Goal: Check status: Check status

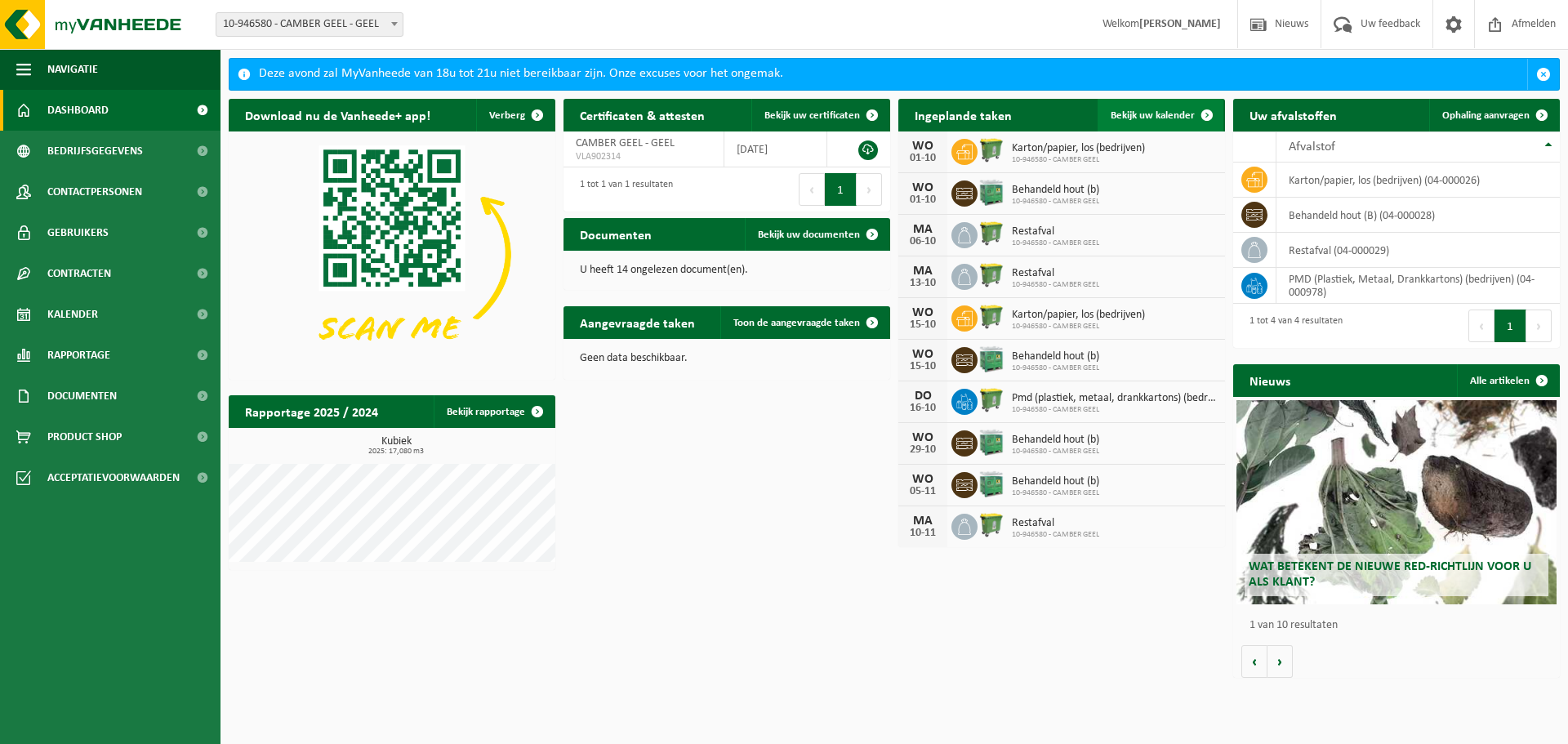
click at [1164, 112] on span "Bekijk uw kalender" at bounding box center [1153, 116] width 84 height 11
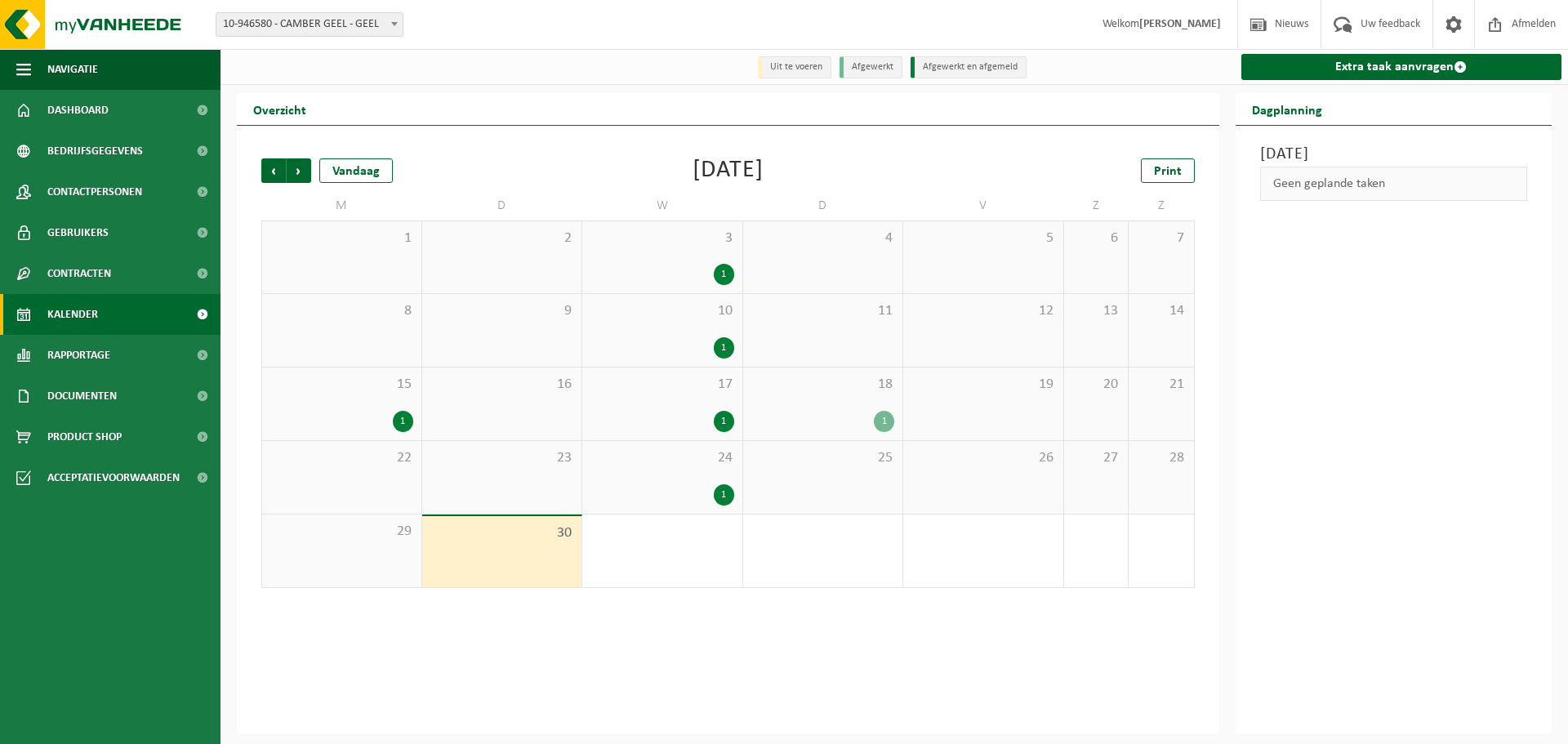
click at [721, 273] on div "1" at bounding box center [723, 274] width 20 height 21
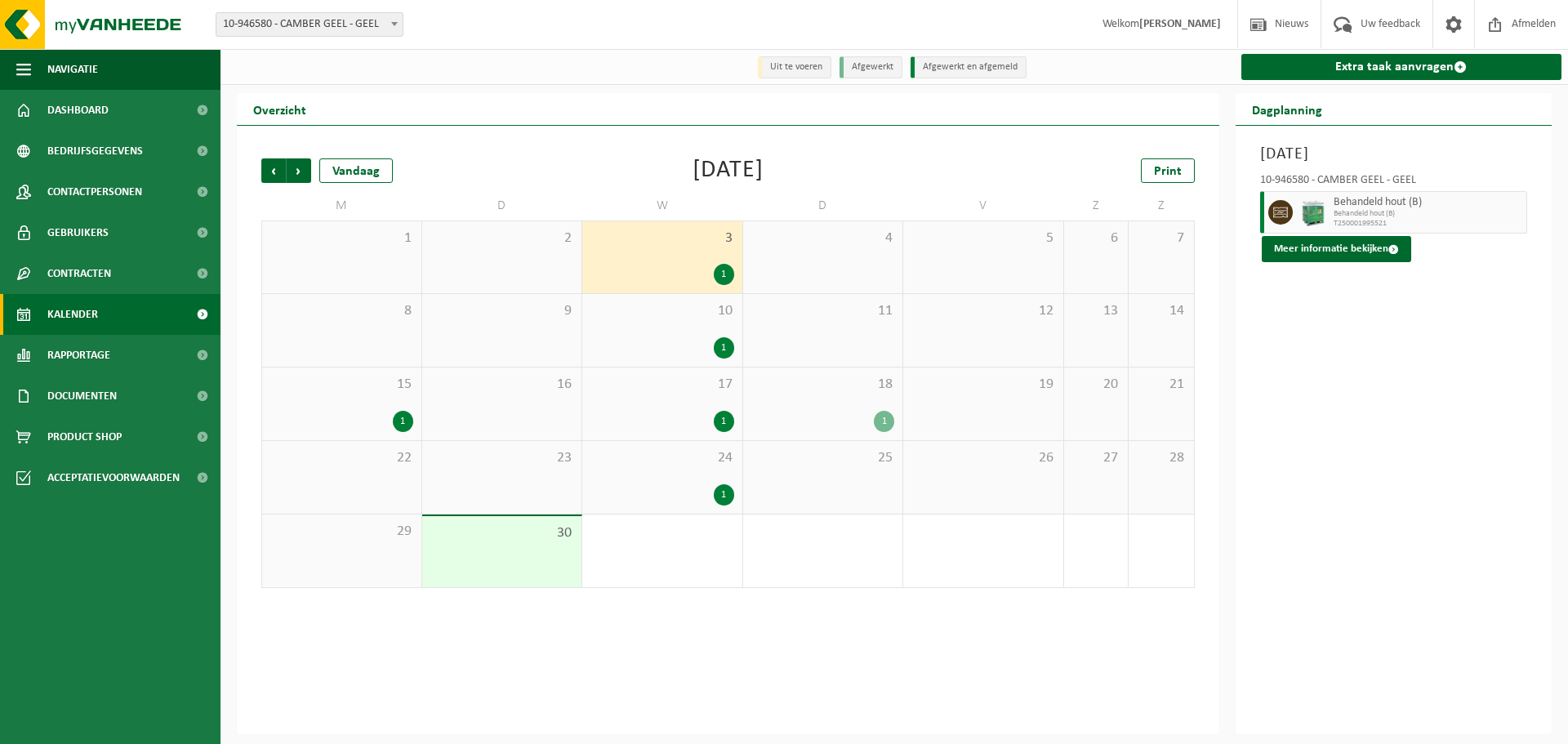
click at [695, 332] on div "10 1" at bounding box center [662, 330] width 160 height 73
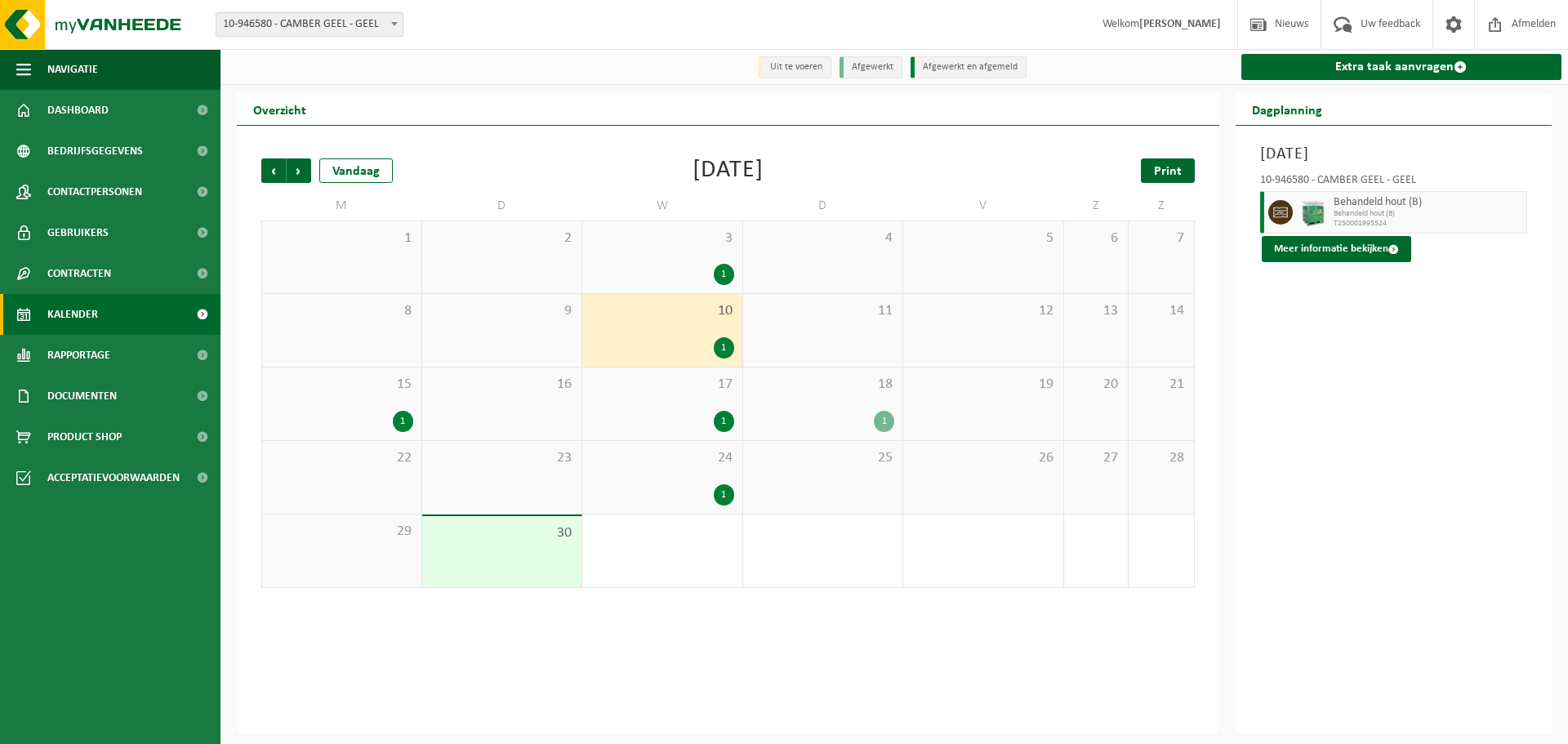
click at [1158, 163] on link "Print" at bounding box center [1168, 171] width 54 height 25
click at [729, 421] on div "1" at bounding box center [723, 421] width 20 height 21
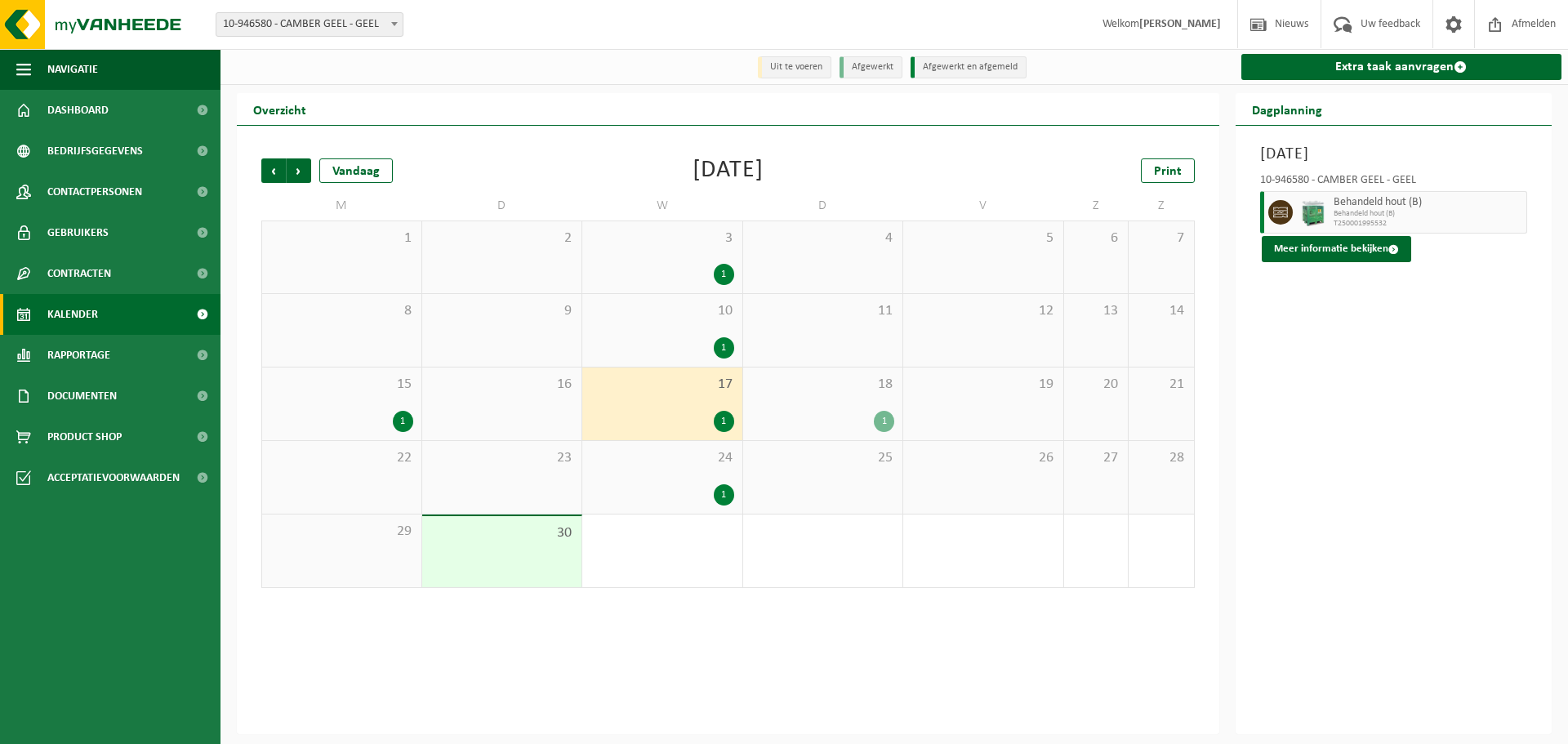
click at [713, 323] on div "10 1" at bounding box center [662, 330] width 160 height 73
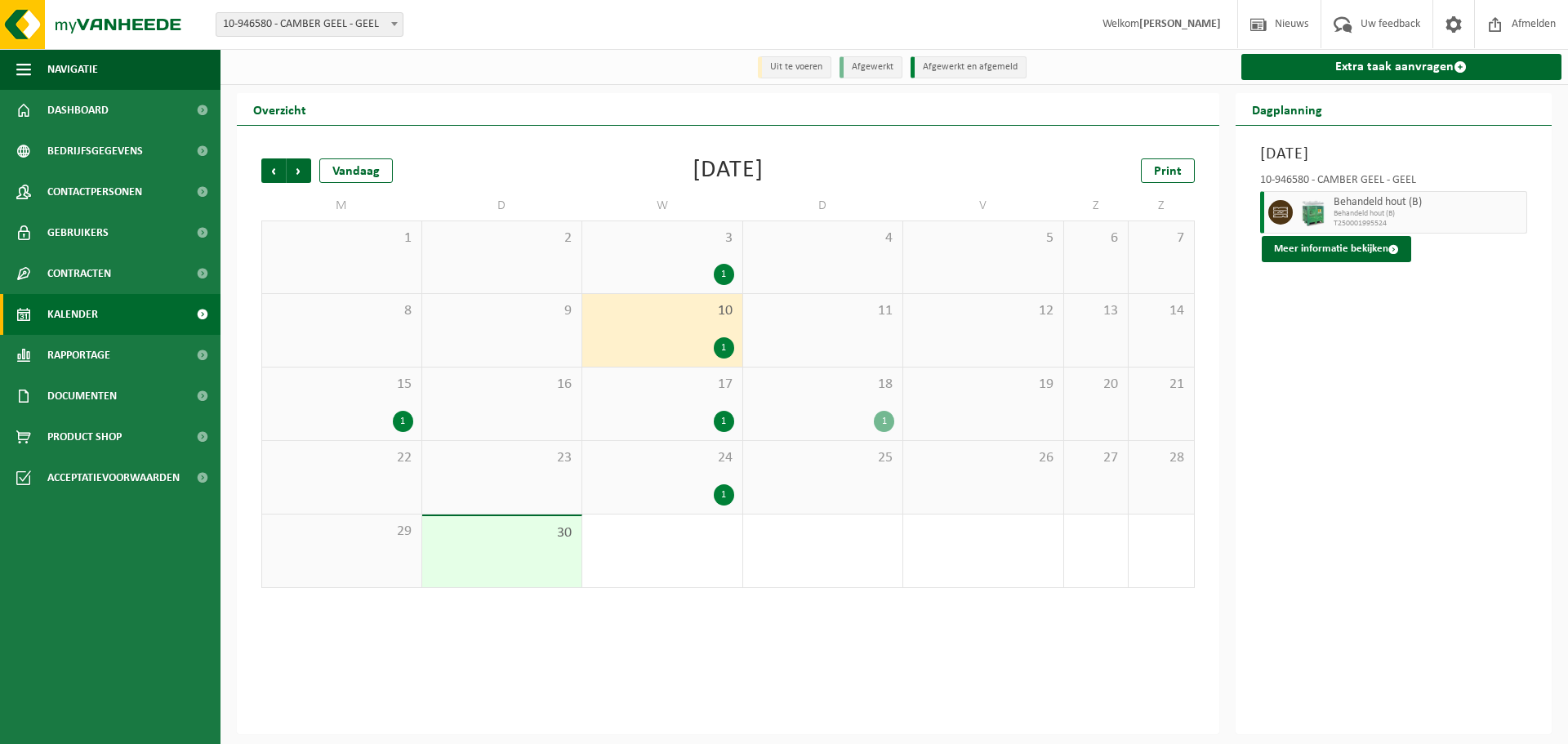
click at [710, 448] on div "24 1" at bounding box center [662, 477] width 160 height 73
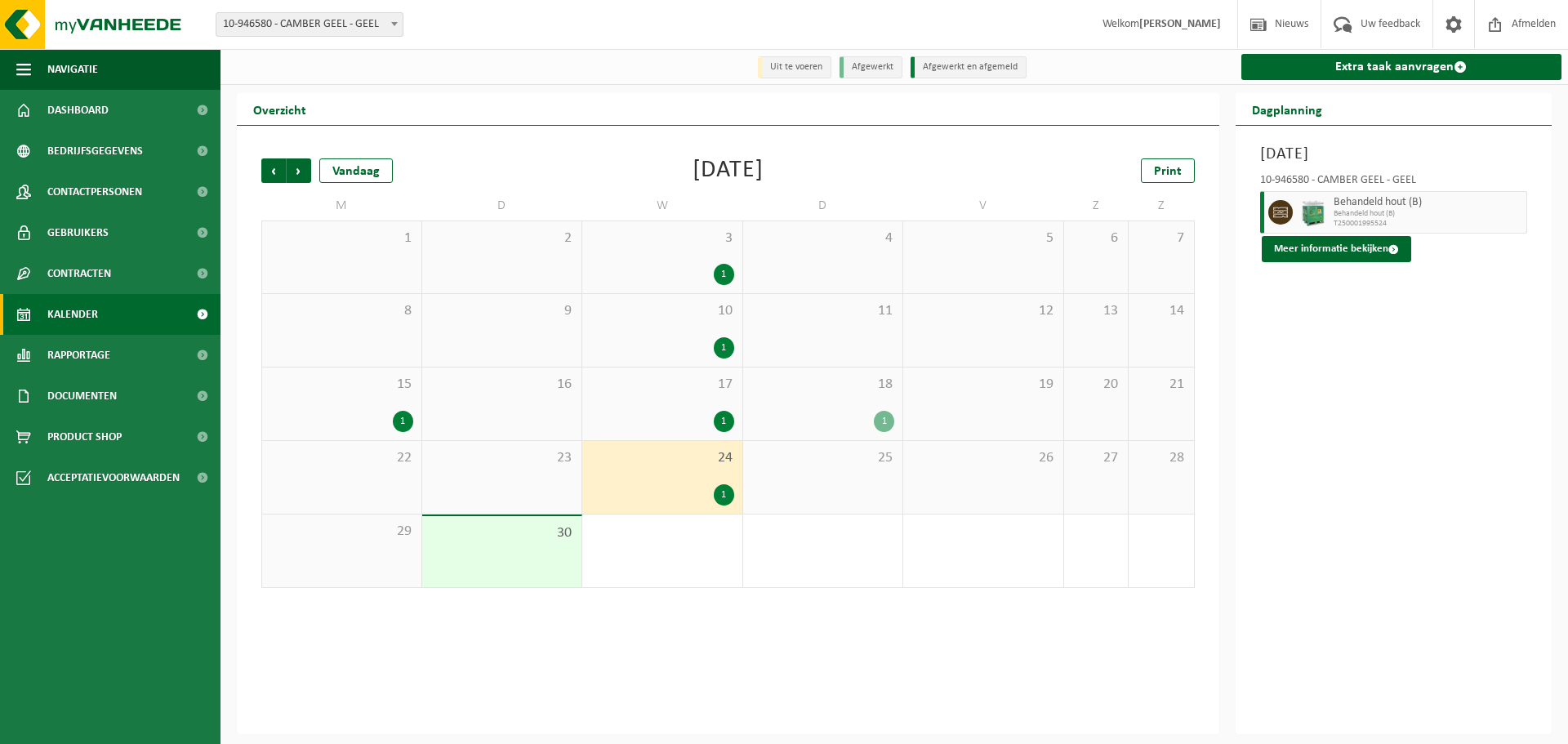
click at [706, 495] on div "1" at bounding box center [662, 494] width 144 height 21
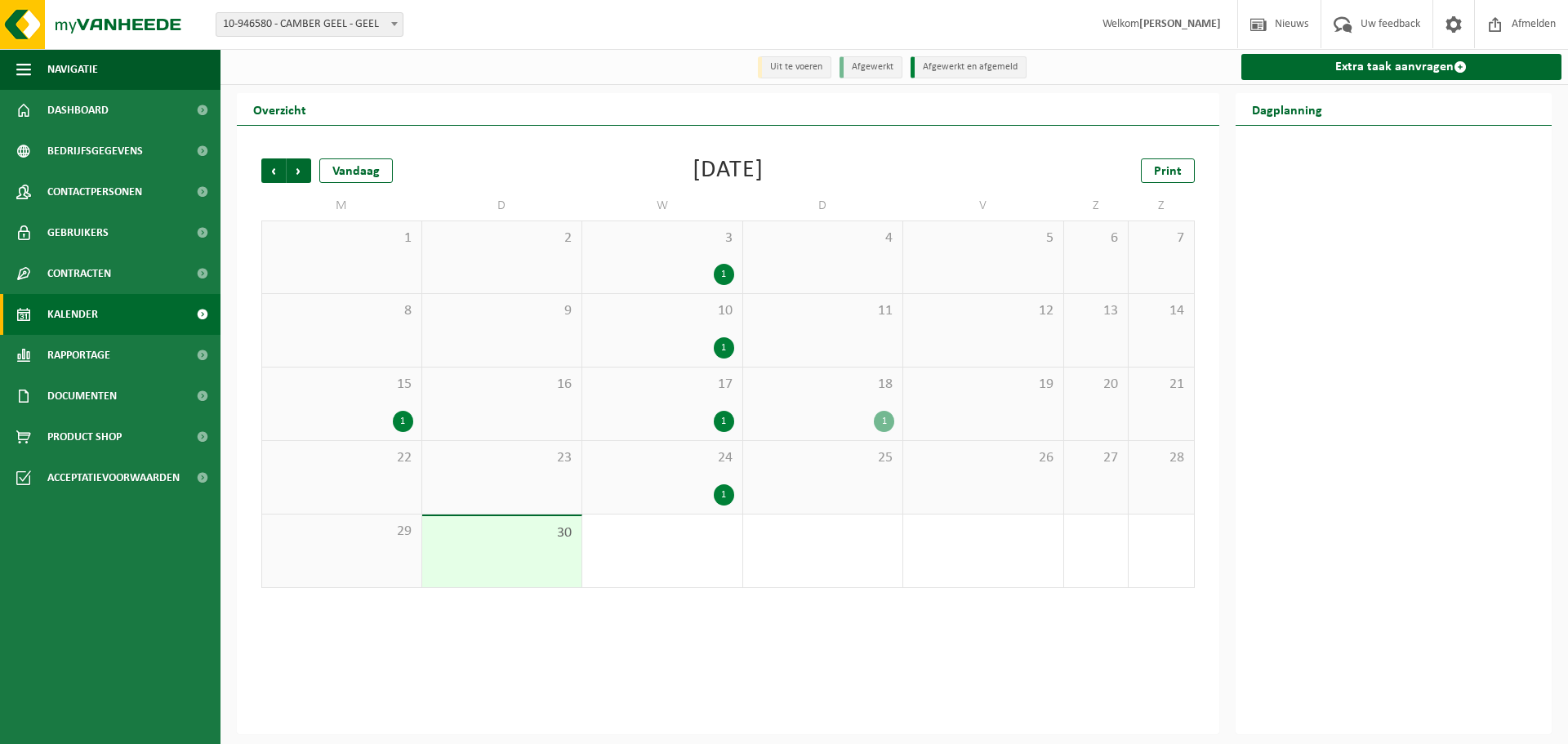
click at [895, 397] on div "18 1" at bounding box center [823, 403] width 160 height 73
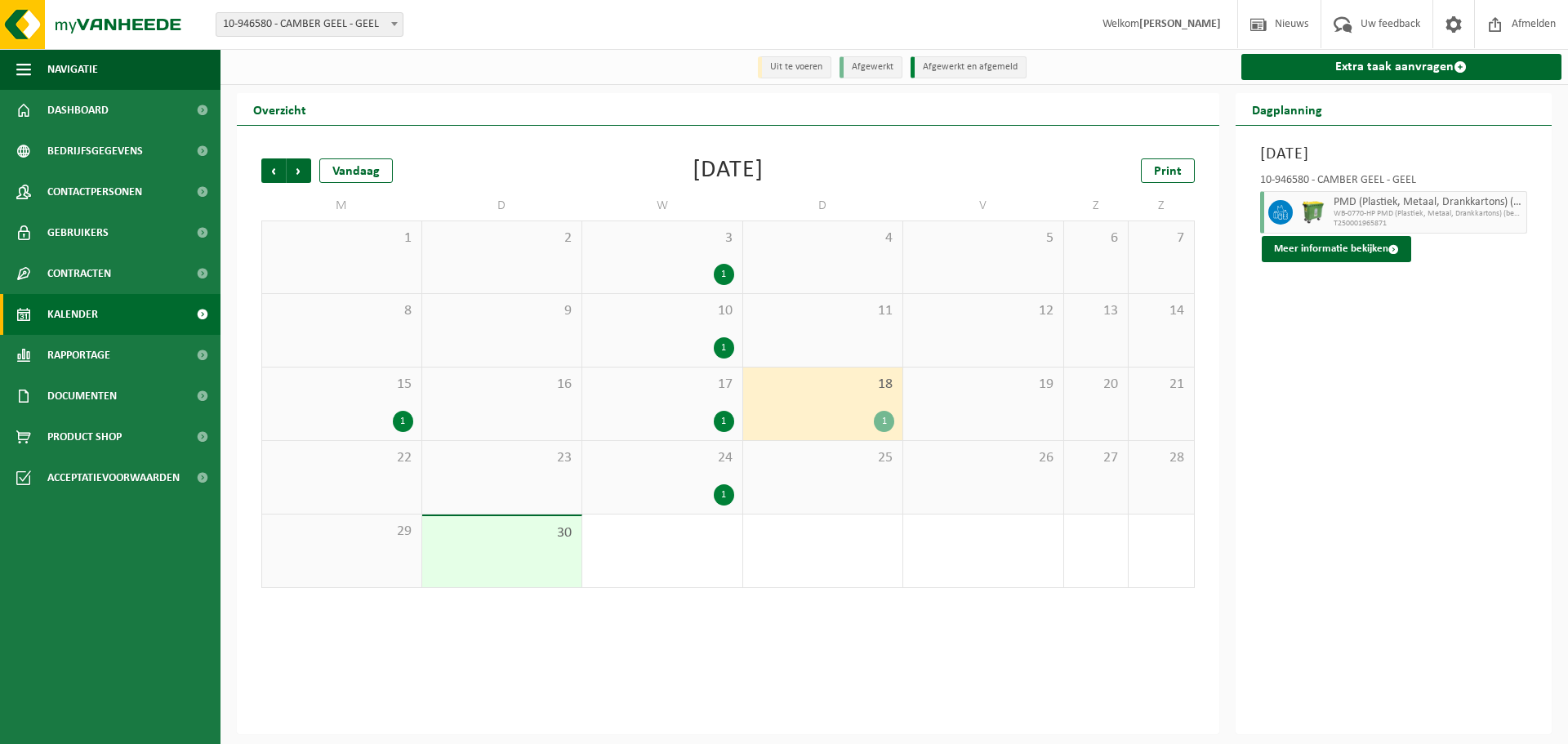
click at [401, 430] on div "1" at bounding box center [403, 421] width 20 height 21
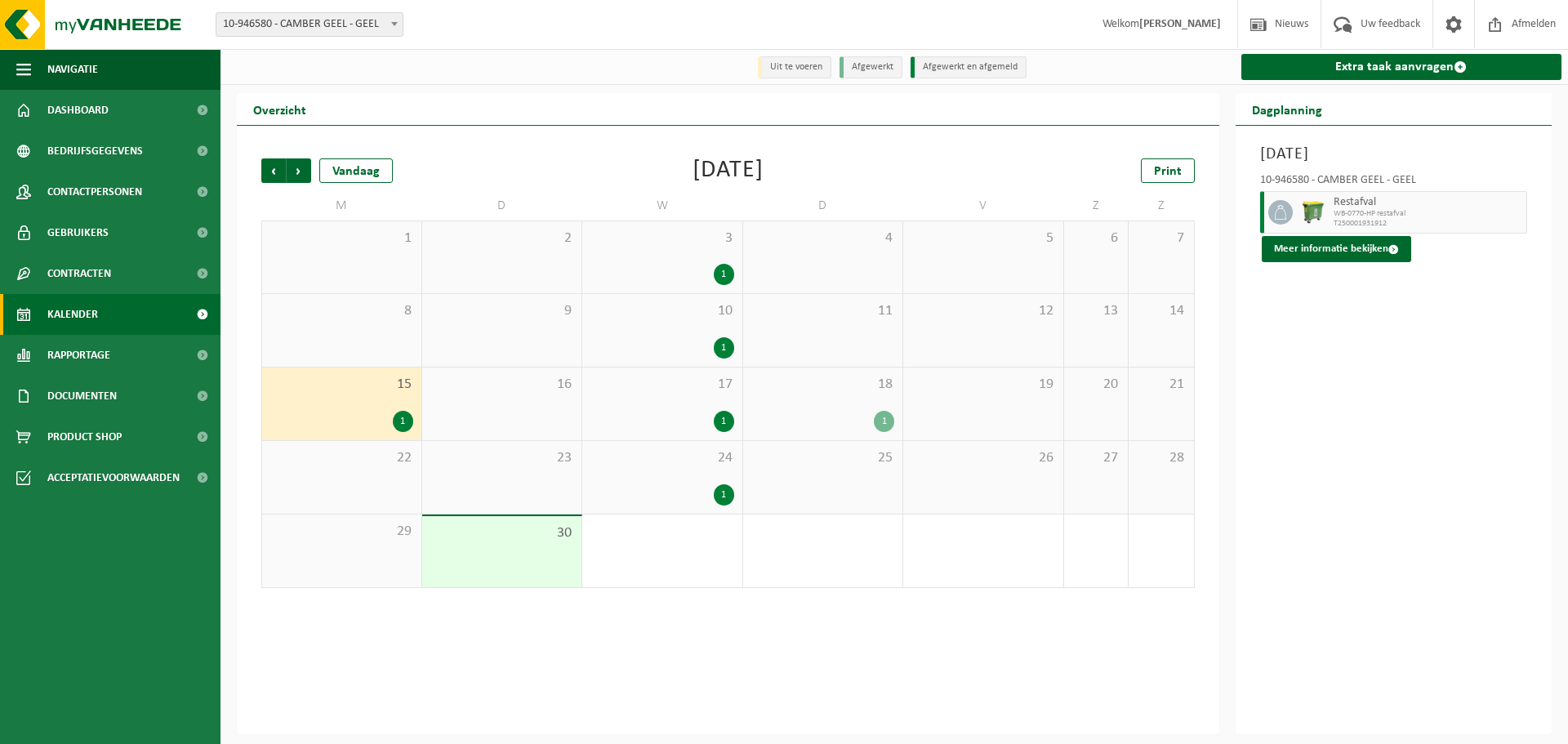
click at [685, 485] on div "1" at bounding box center [662, 494] width 144 height 21
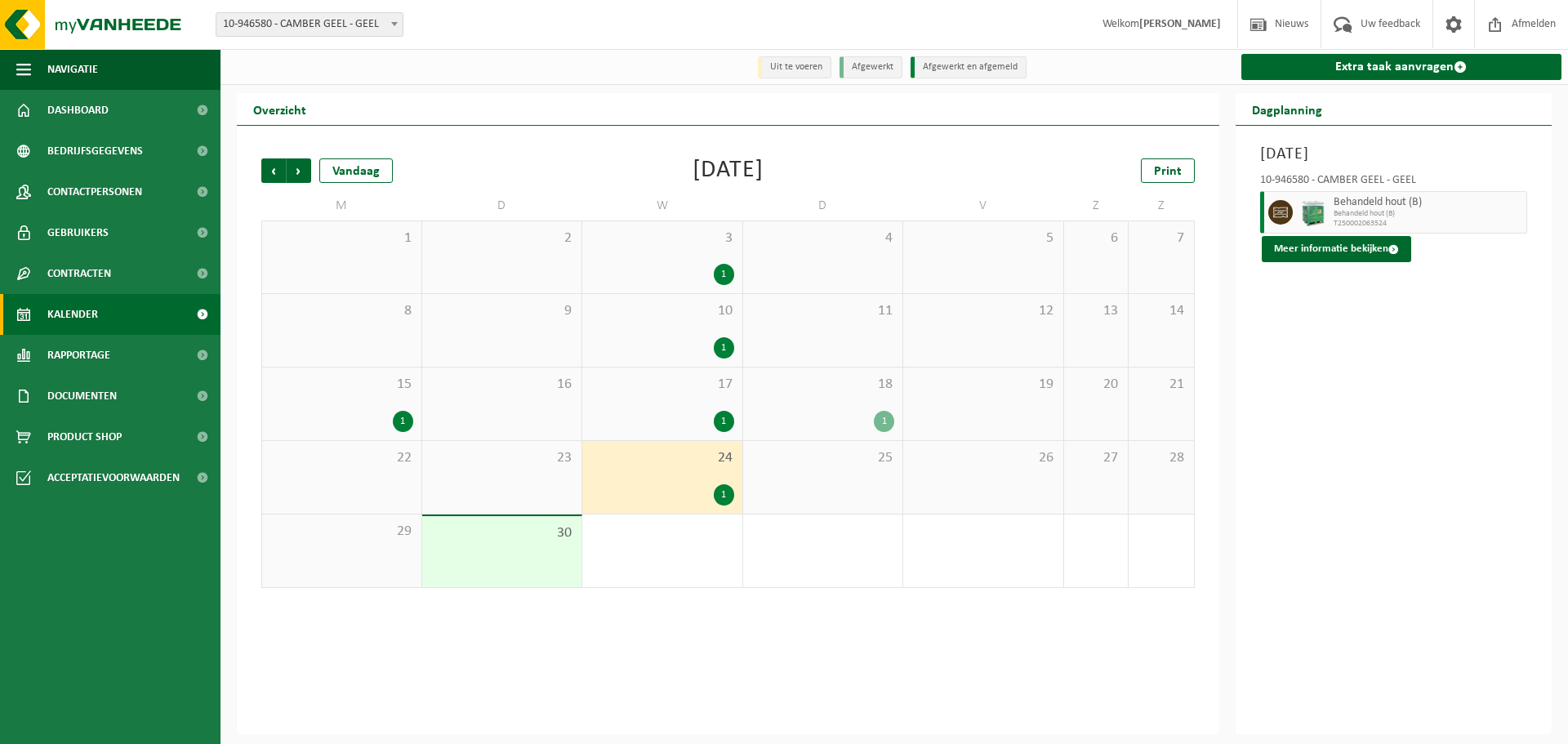
click at [698, 412] on div "1" at bounding box center [662, 421] width 144 height 21
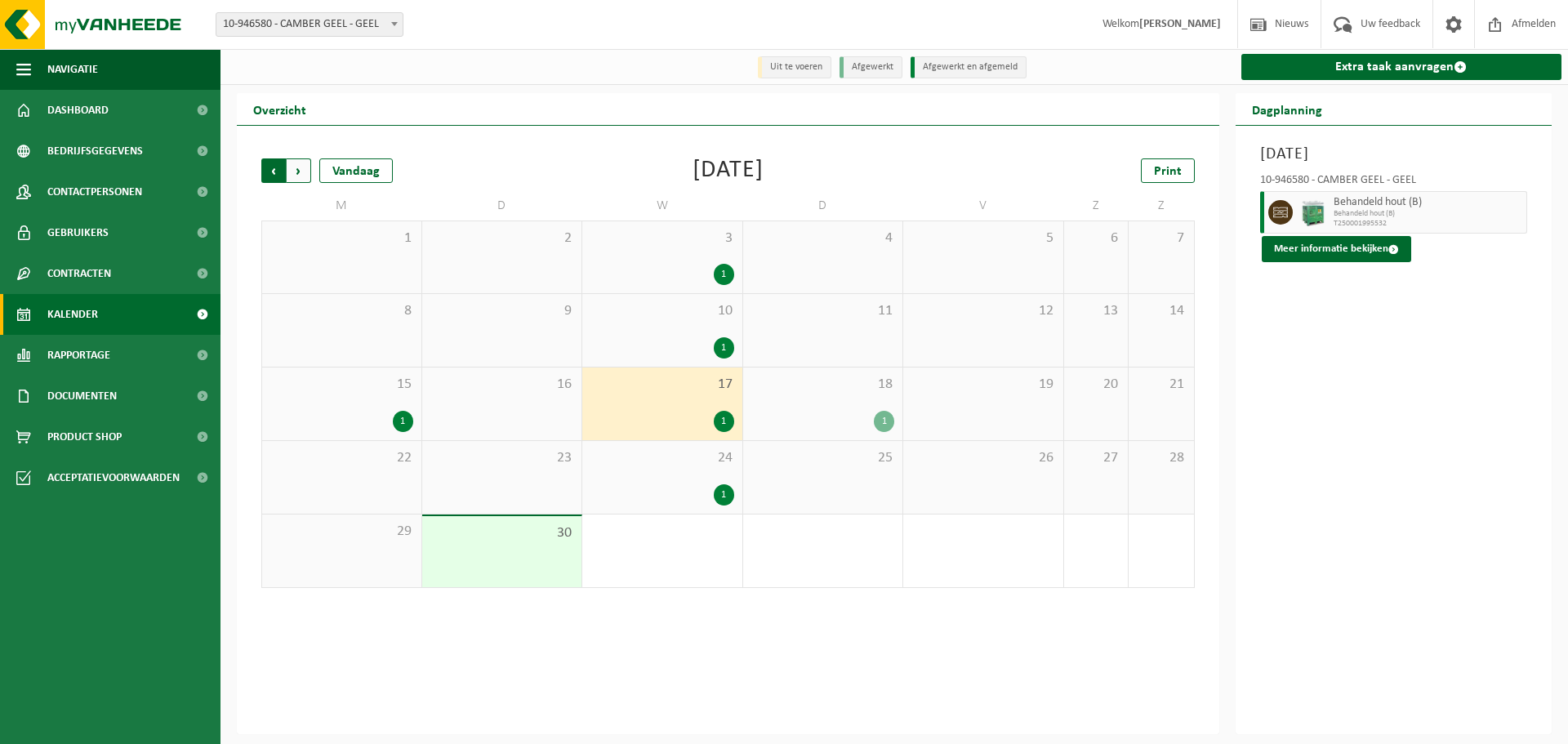
click at [299, 174] on span "Volgende" at bounding box center [298, 171] width 25 height 25
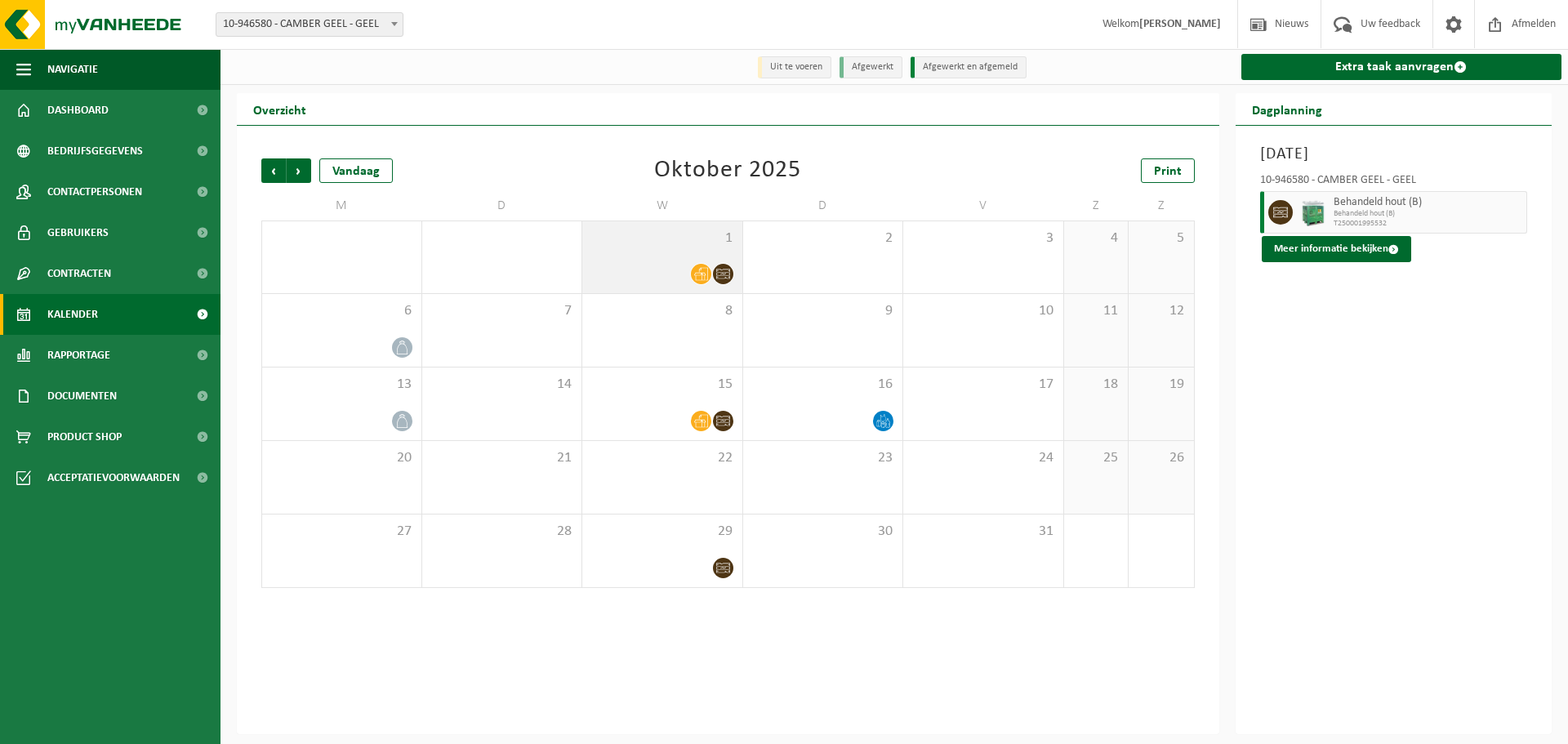
click at [685, 263] on div "1" at bounding box center [662, 257] width 160 height 72
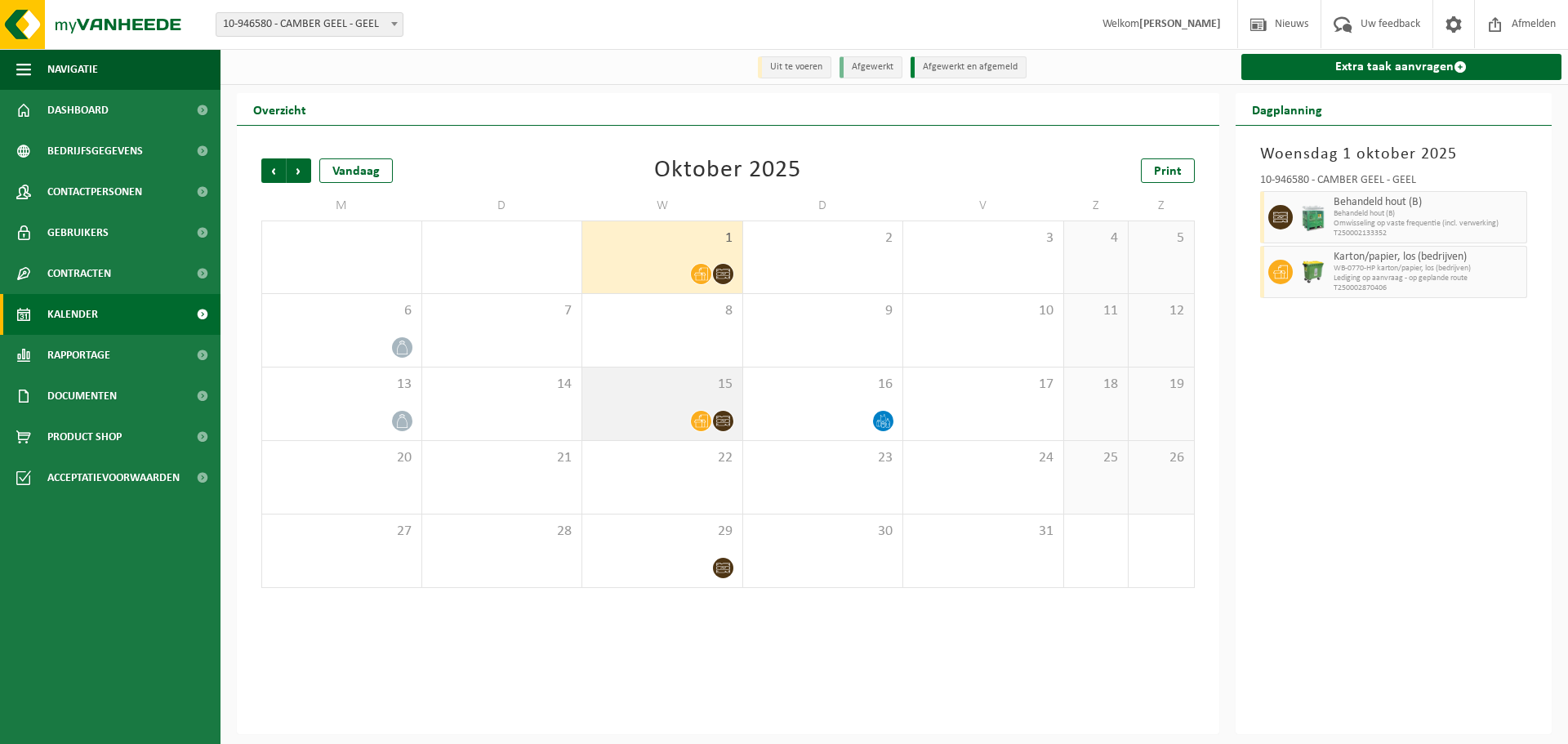
click at [706, 416] on icon at bounding box center [700, 422] width 14 height 13
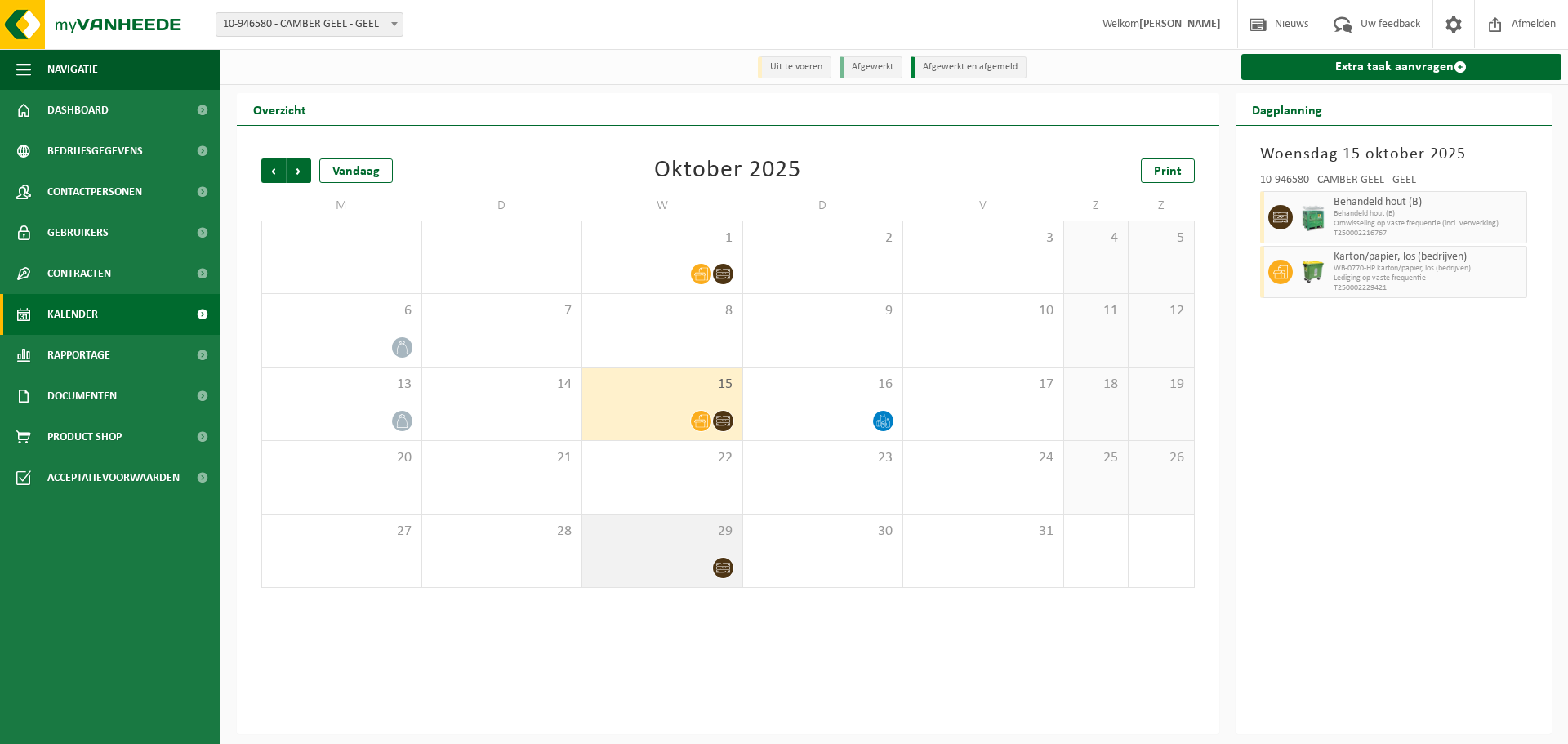
click at [701, 565] on div at bounding box center [662, 569] width 144 height 22
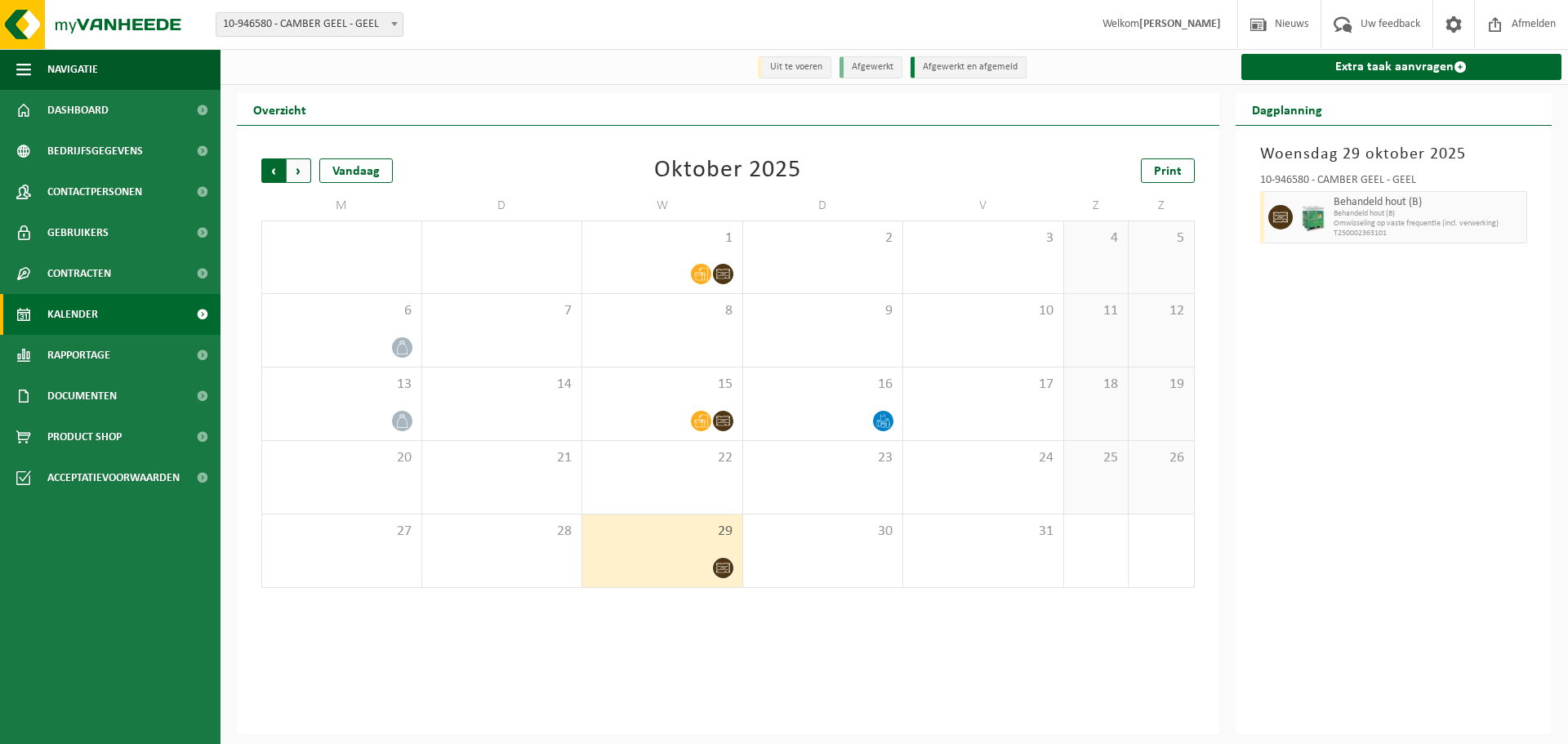
click at [308, 168] on span "Volgende" at bounding box center [298, 171] width 25 height 25
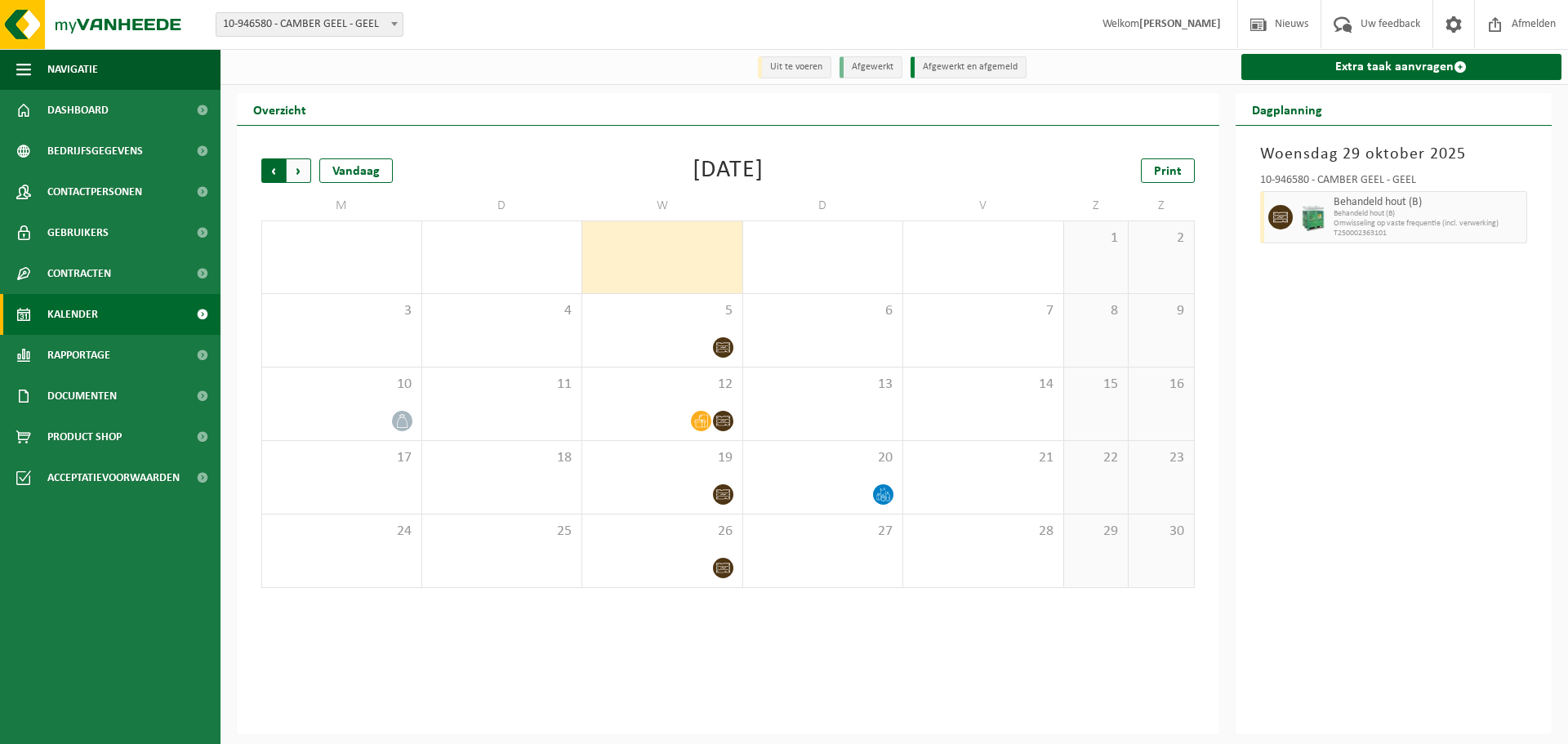
click at [297, 175] on span "Volgende" at bounding box center [298, 171] width 25 height 25
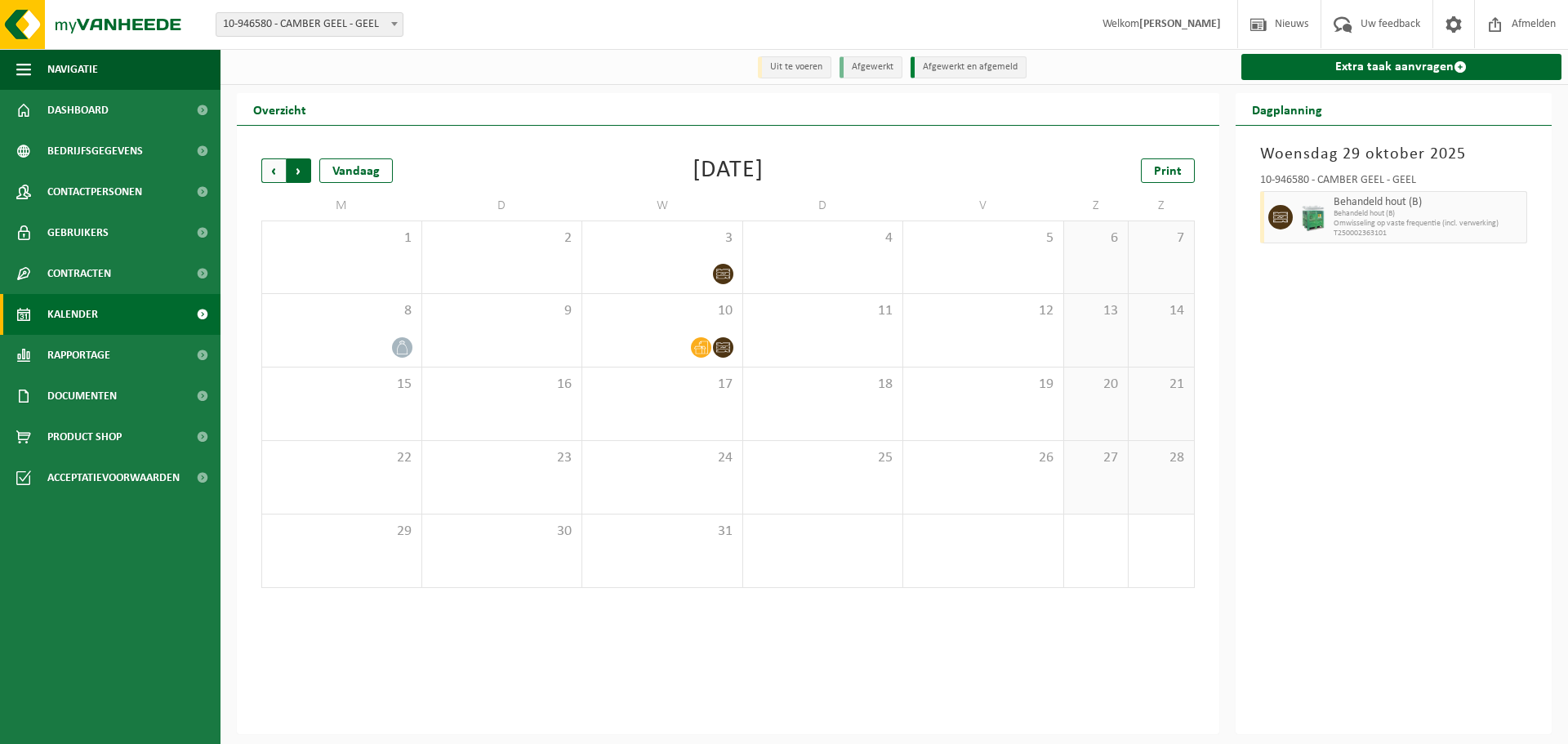
click at [277, 175] on span "Vorige" at bounding box center [274, 171] width 25 height 25
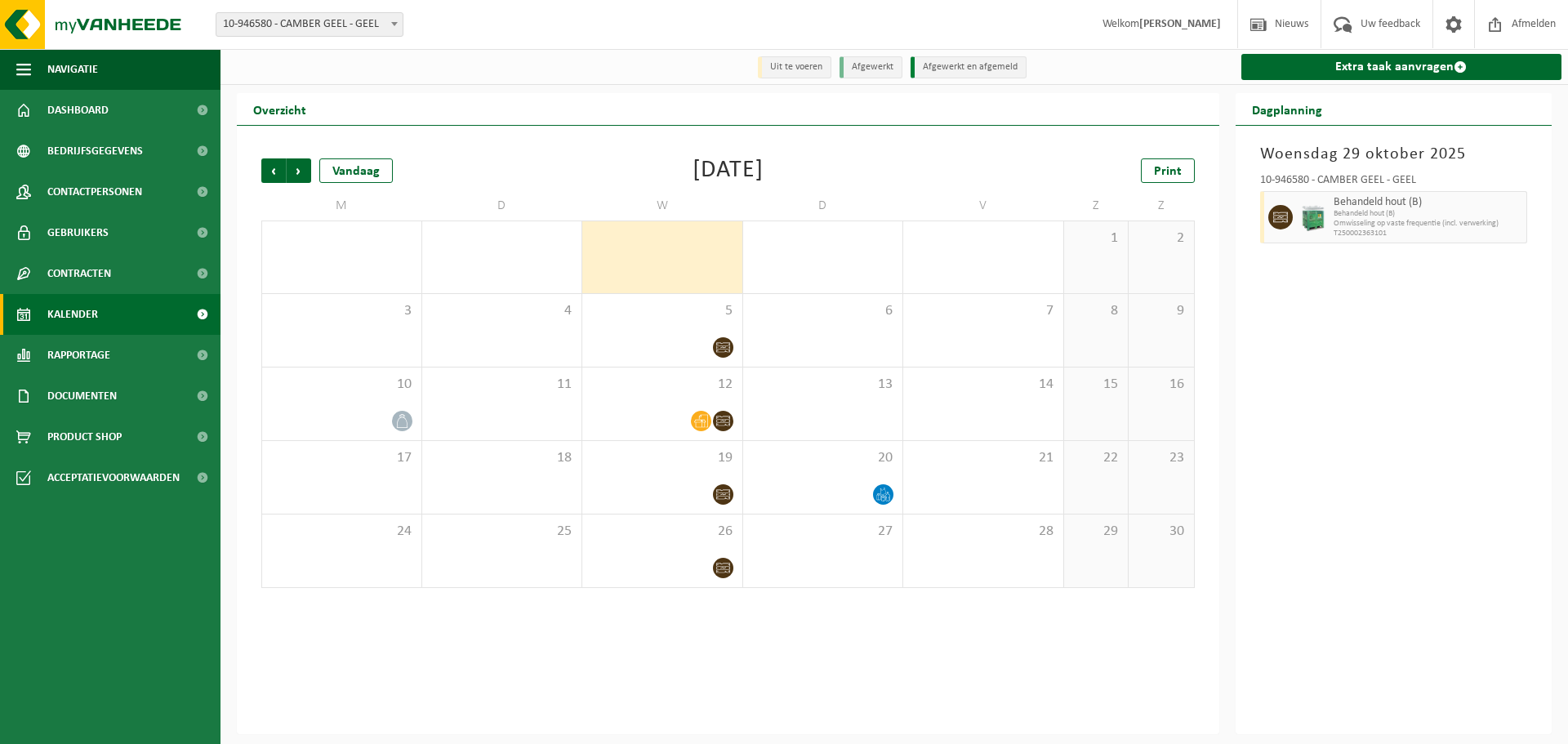
click at [277, 175] on span "Vorige" at bounding box center [274, 171] width 25 height 25
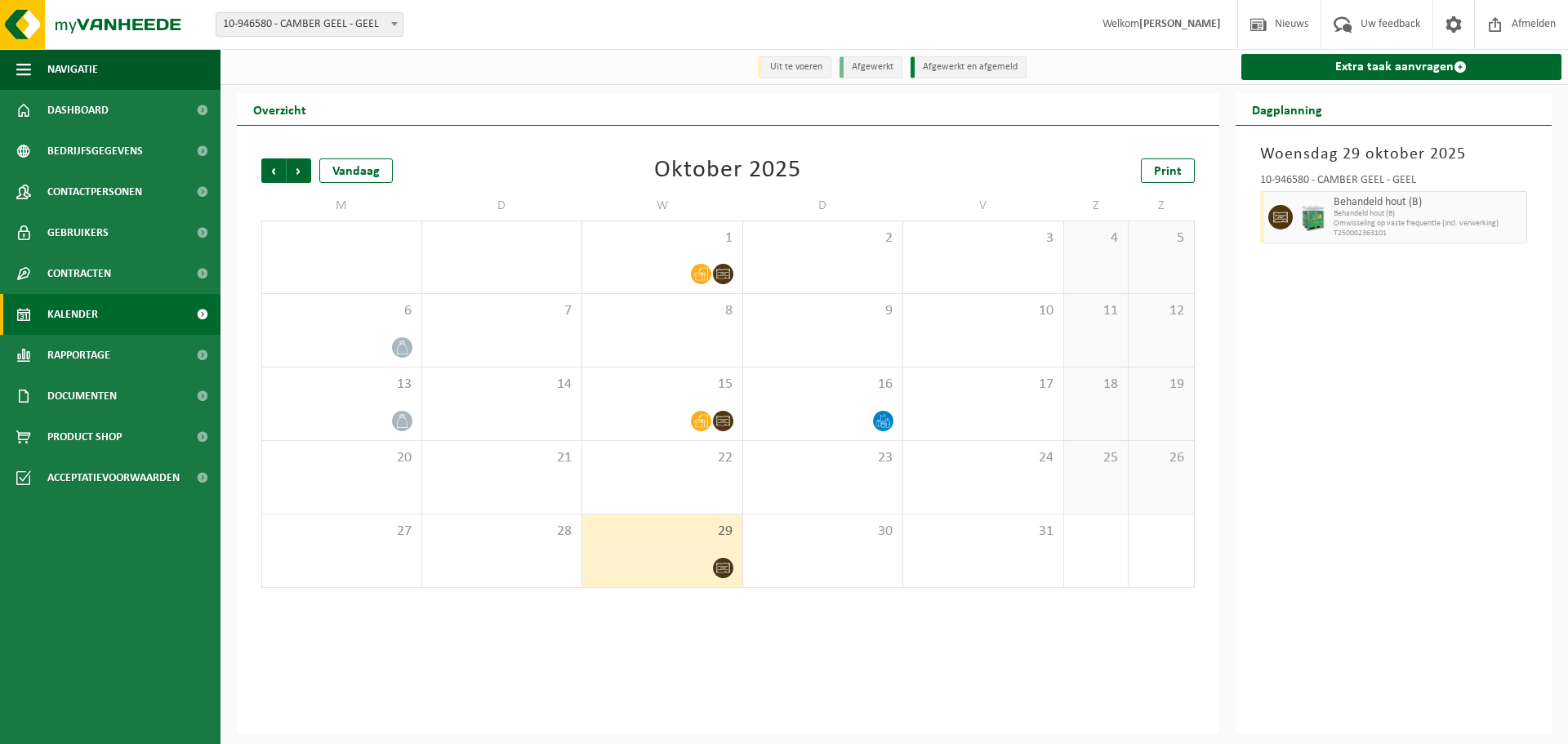
click at [710, 634] on div "Vorige Volgende Vandaag Oktober 2025 Print M D W D V Z Z 29 30 1 2 3 4 5 6 7 8 …" at bounding box center [728, 430] width 982 height 609
click at [720, 567] on icon at bounding box center [722, 568] width 14 height 14
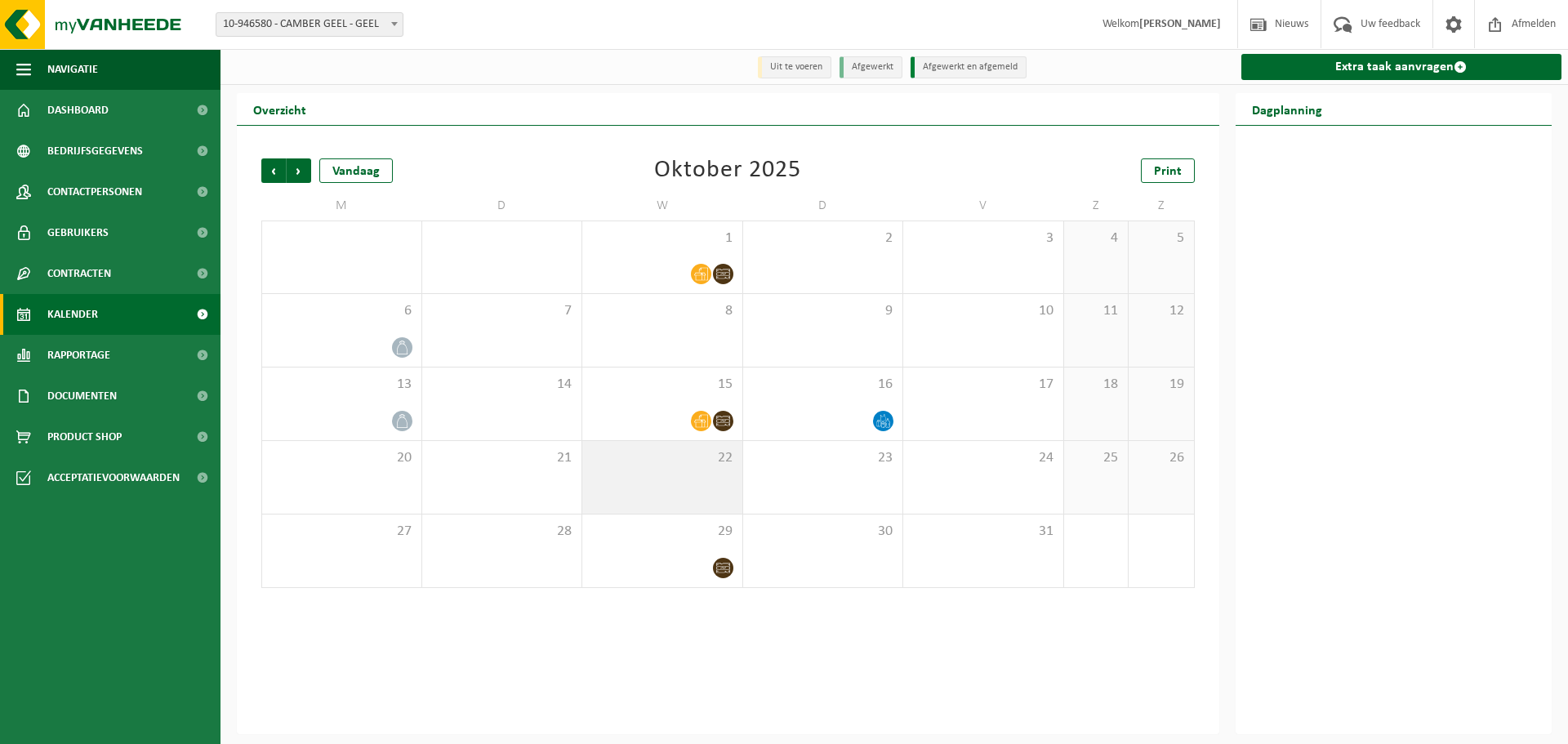
click at [667, 476] on div "22" at bounding box center [662, 477] width 160 height 73
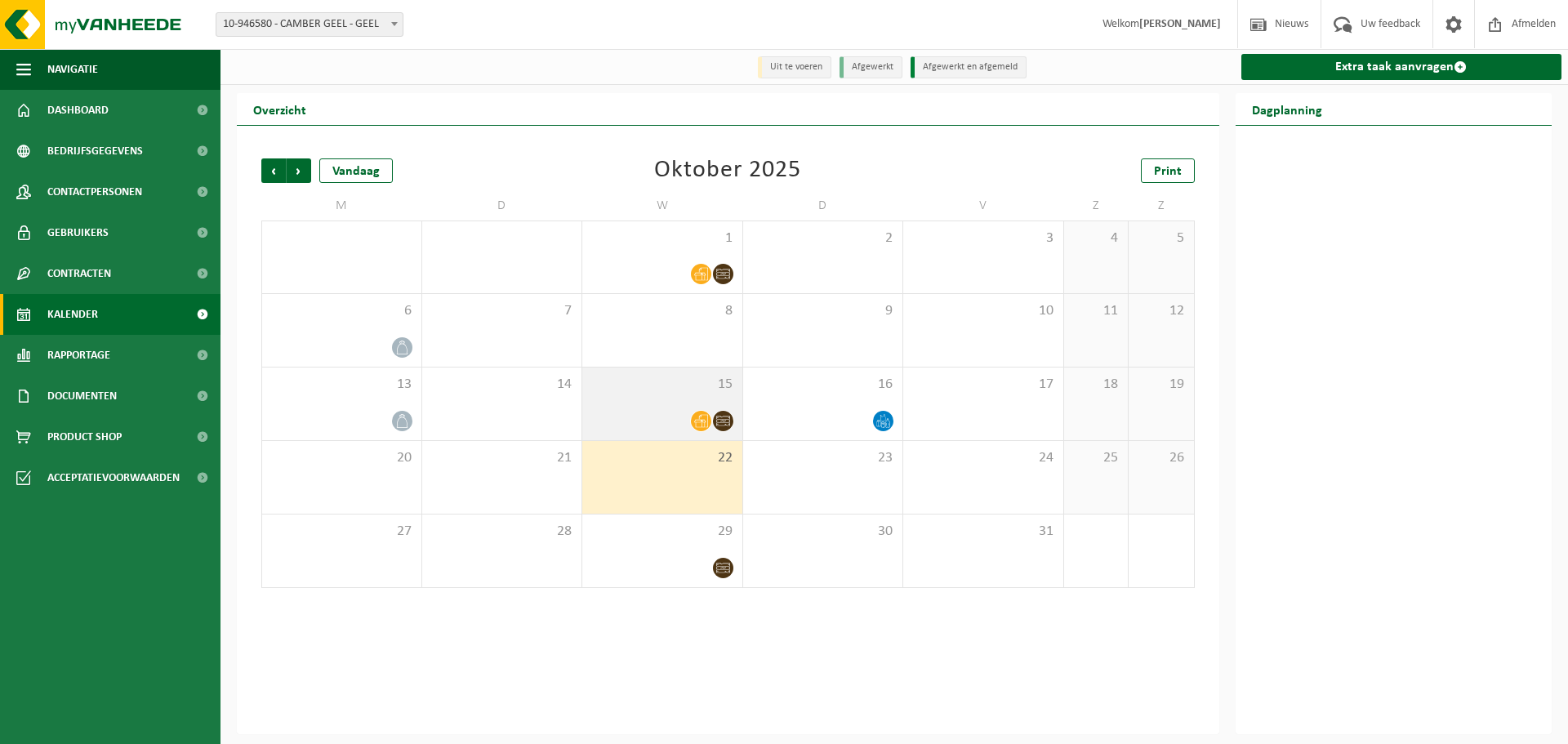
click at [661, 421] on div at bounding box center [662, 422] width 144 height 22
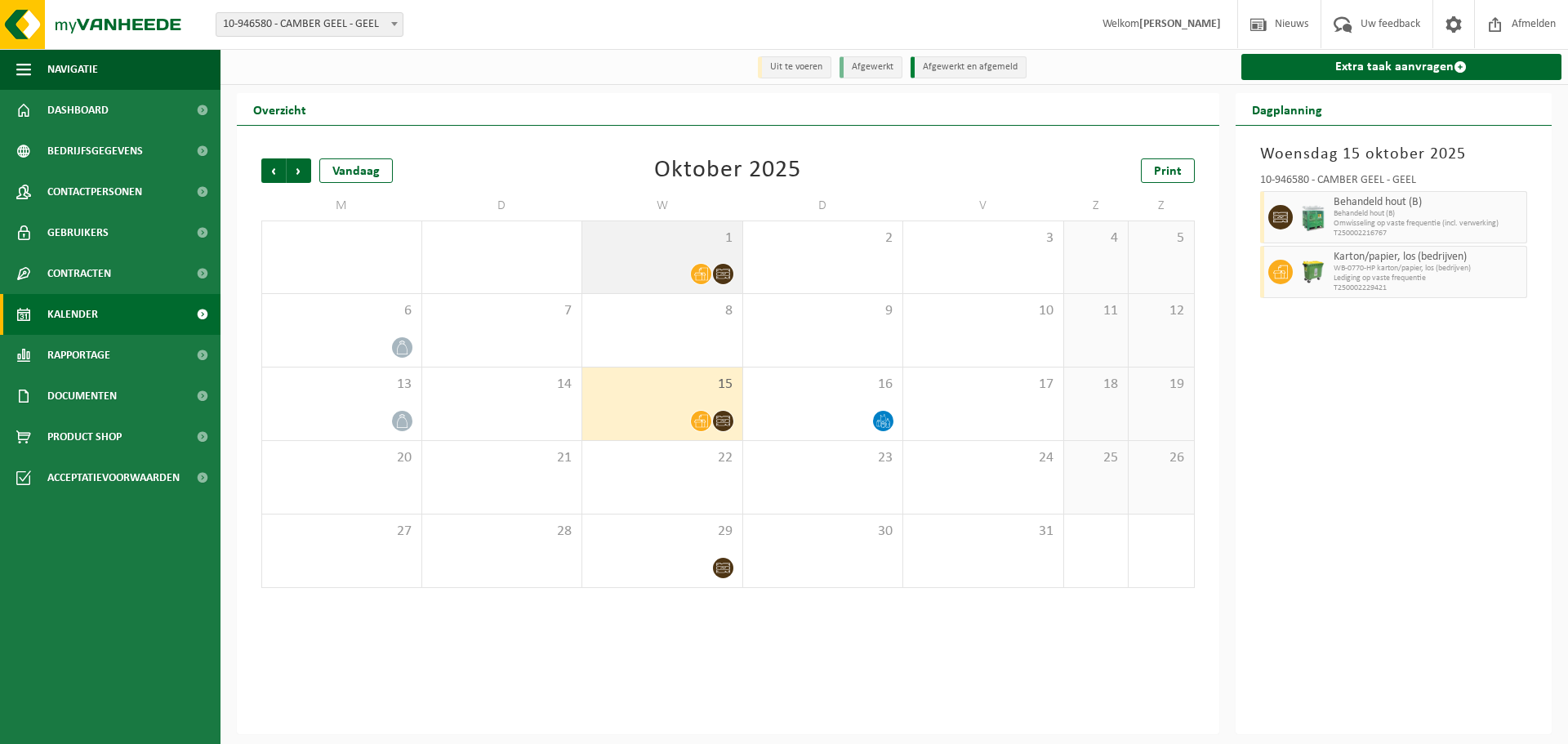
click at [686, 270] on div at bounding box center [662, 274] width 144 height 22
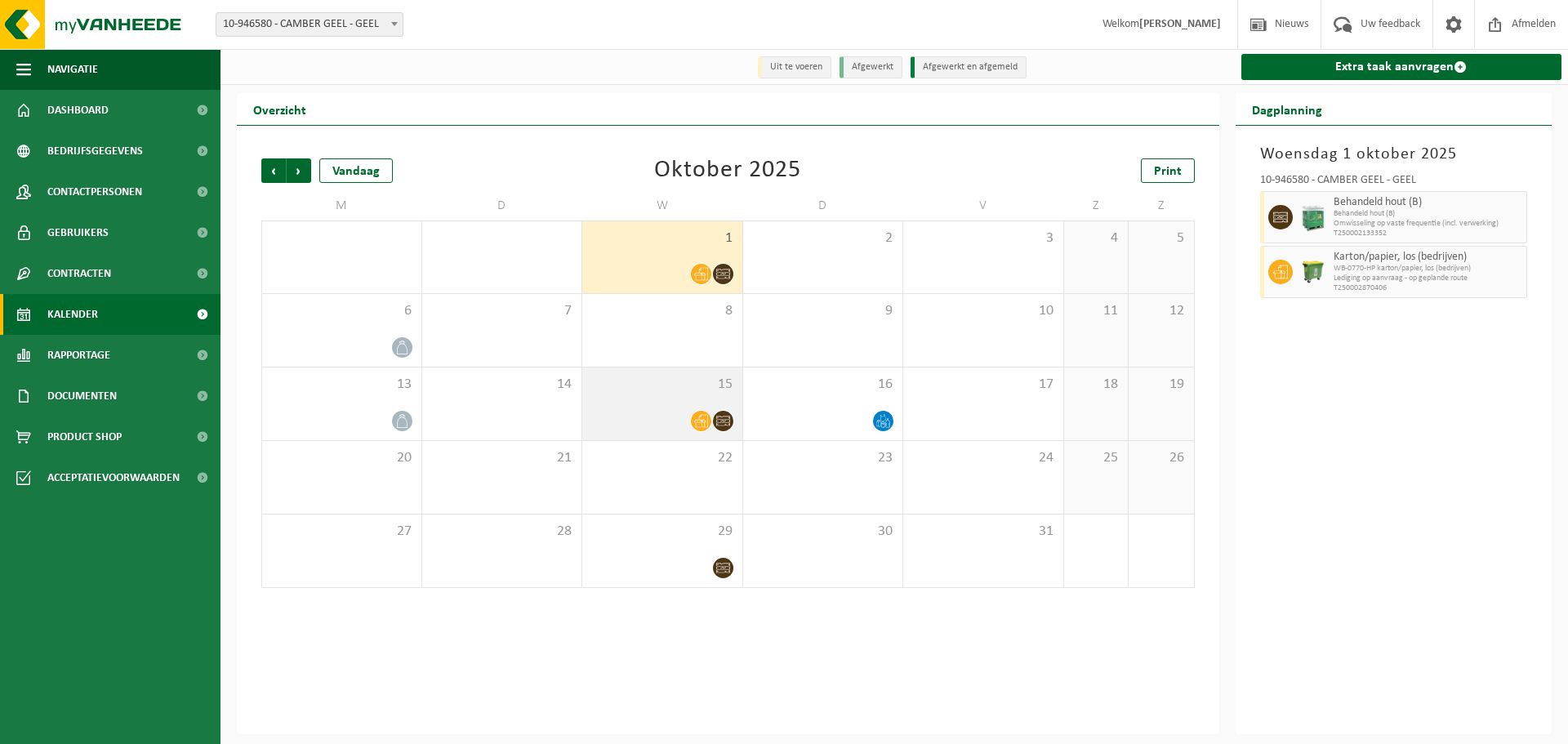
click at [685, 400] on div "15" at bounding box center [662, 403] width 160 height 73
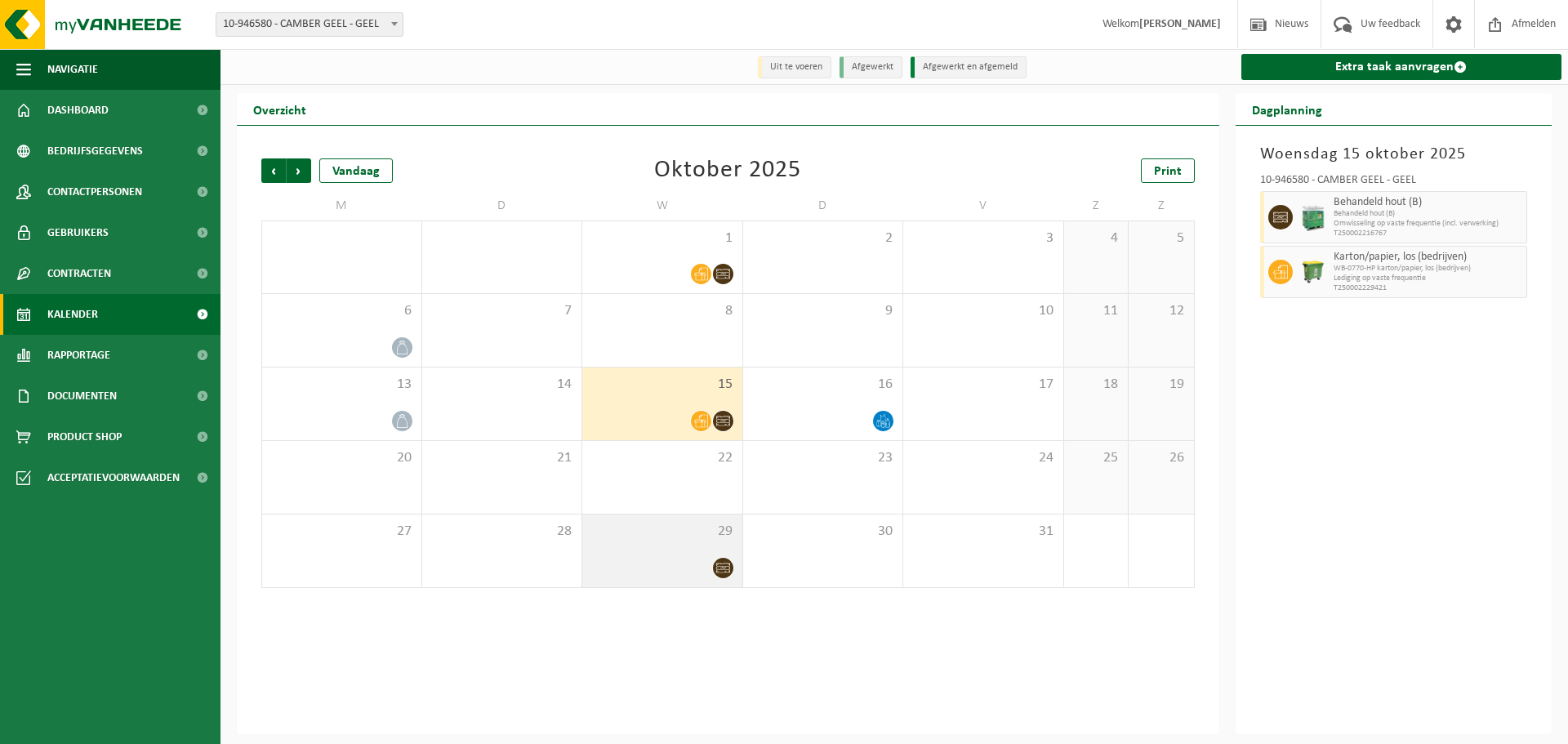
click at [689, 535] on span "29" at bounding box center [662, 532] width 144 height 18
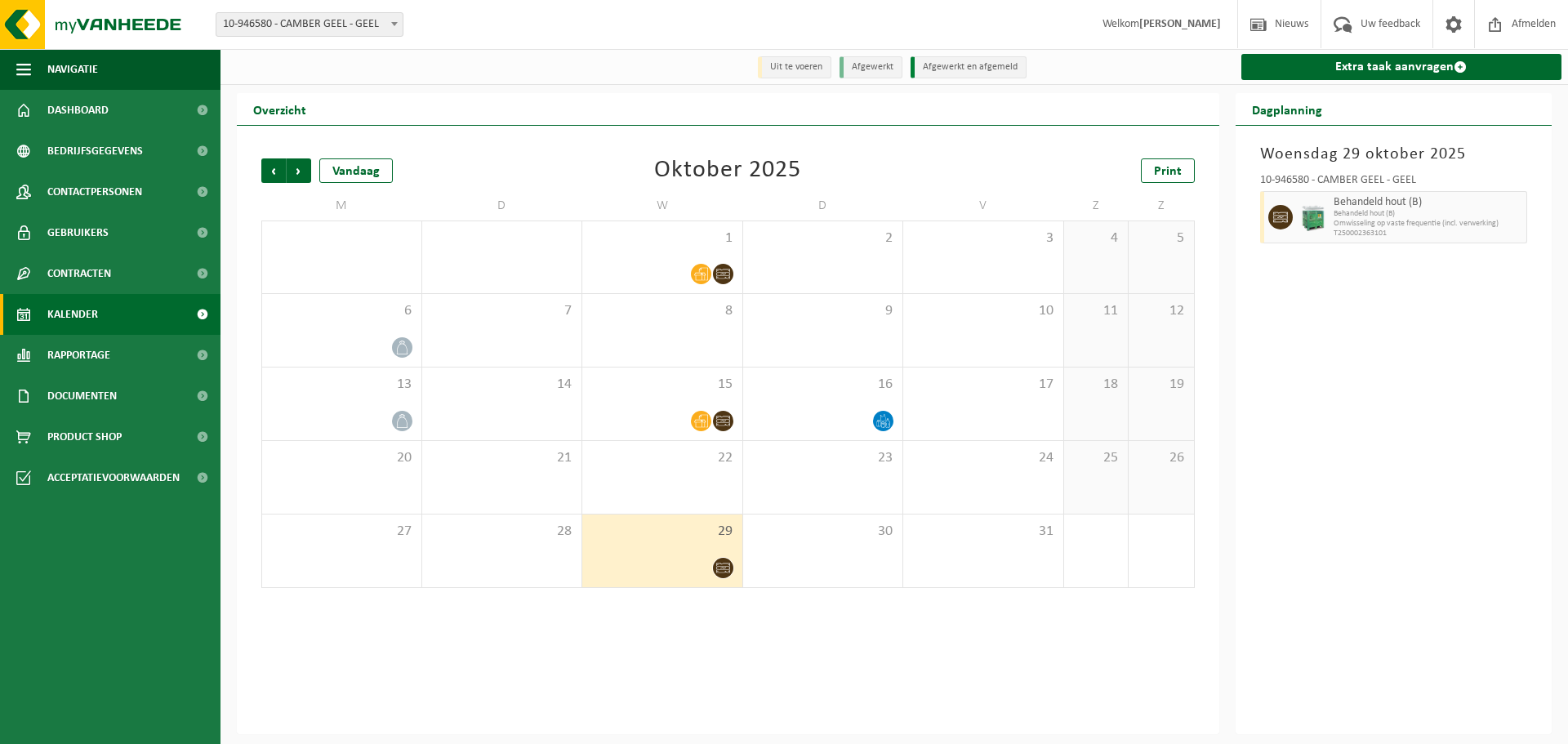
click at [608, 183] on div "Vorige Volgende Vandaag Oktober 2025 Print" at bounding box center [728, 171] width 934 height 25
click at [401, 338] on span at bounding box center [402, 347] width 20 height 20
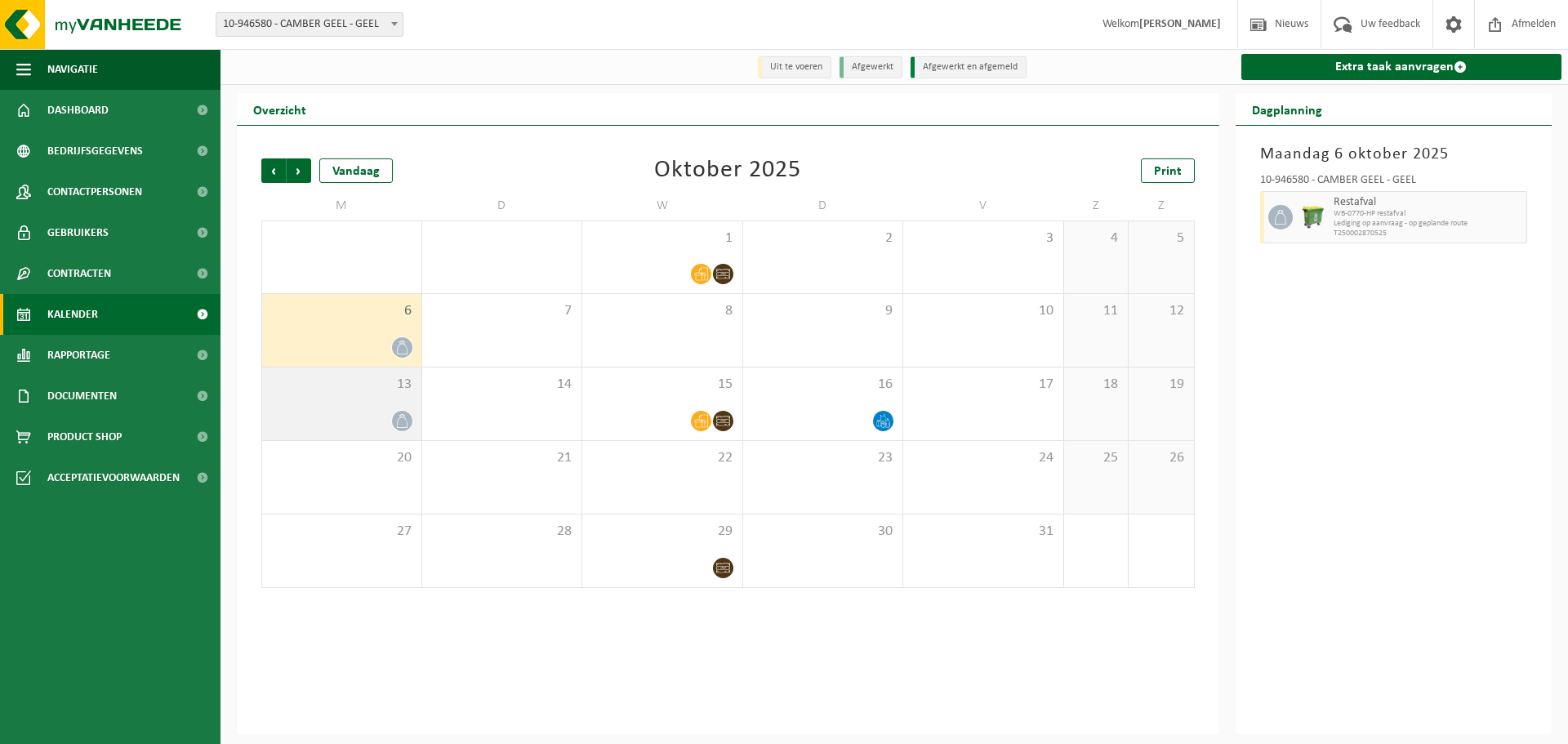
click at [375, 389] on span "13" at bounding box center [342, 385] width 143 height 18
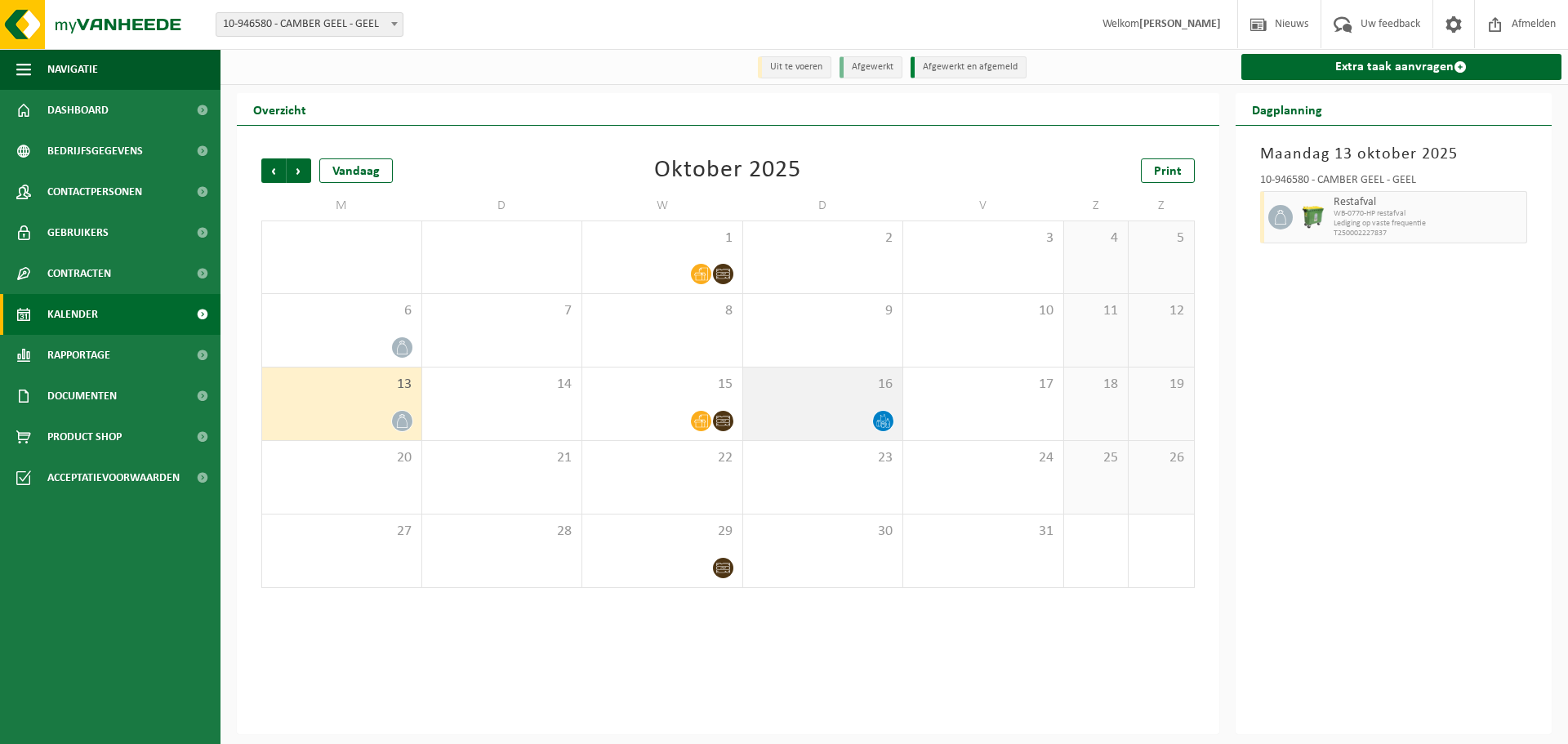
click at [857, 421] on div at bounding box center [823, 422] width 144 height 22
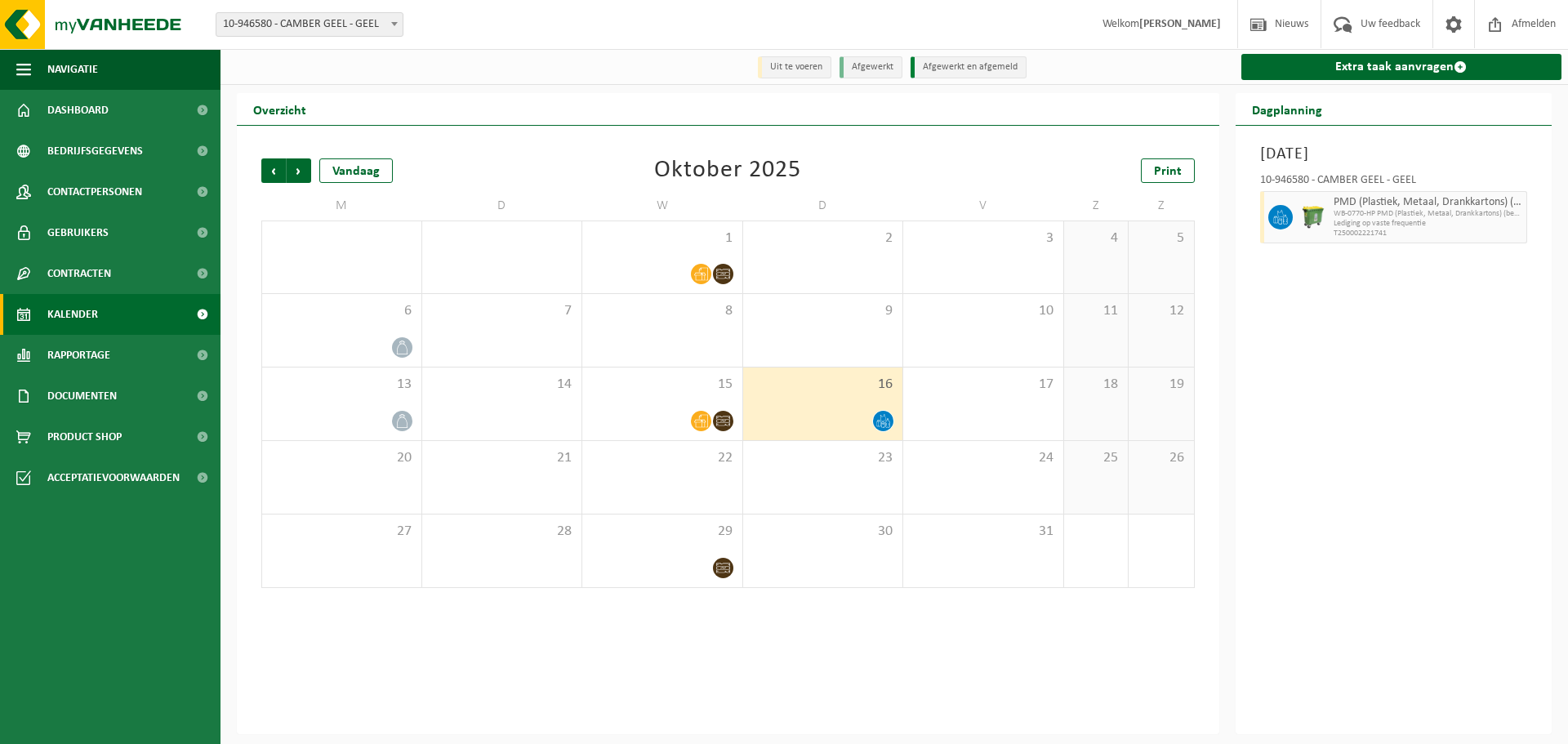
click at [1039, 188] on div "Vorige Volgende Vandaag Oktober 2025 Print M D W D V Z Z 29 30 1 2 3 4 5 6 7 8 …" at bounding box center [728, 373] width 949 height 462
click at [1041, 154] on div "Vorige Volgende Vandaag Oktober 2025 Print M D W D V Z Z 29 30 1 2 3 4 5 6 7 8 …" at bounding box center [728, 373] width 949 height 462
click at [505, 130] on div "Vorige Volgende Vandaag Oktober 2025 Print M D W D V Z Z 29 30 1 2 3 4 5 6 7 8 …" at bounding box center [728, 430] width 982 height 609
click at [1159, 166] on span "Print" at bounding box center [1168, 172] width 28 height 13
click at [303, 181] on span "Volgende" at bounding box center [298, 171] width 25 height 25
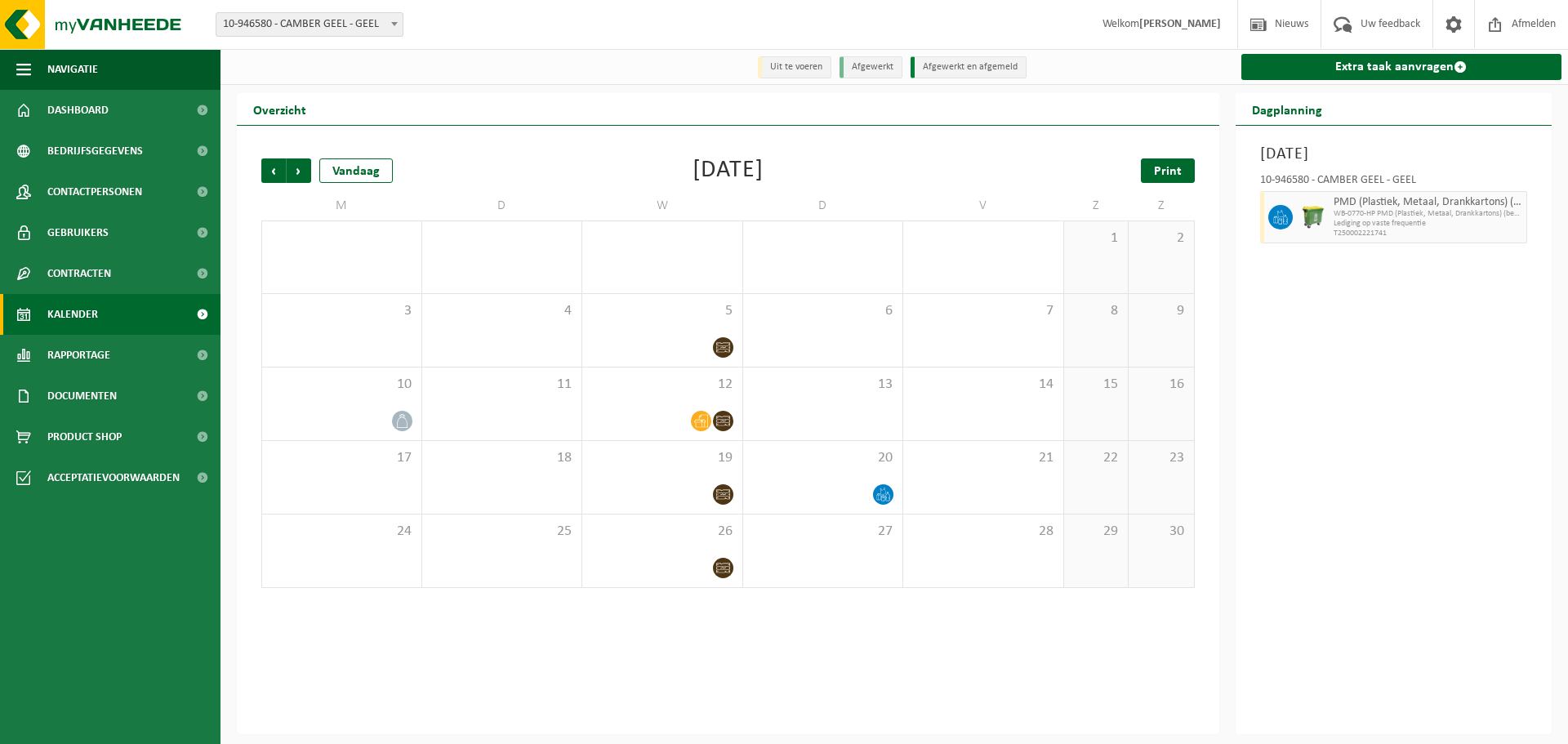
click at [1164, 163] on link "Print" at bounding box center [1168, 171] width 54 height 25
click at [298, 169] on span "Volgende" at bounding box center [298, 171] width 25 height 25
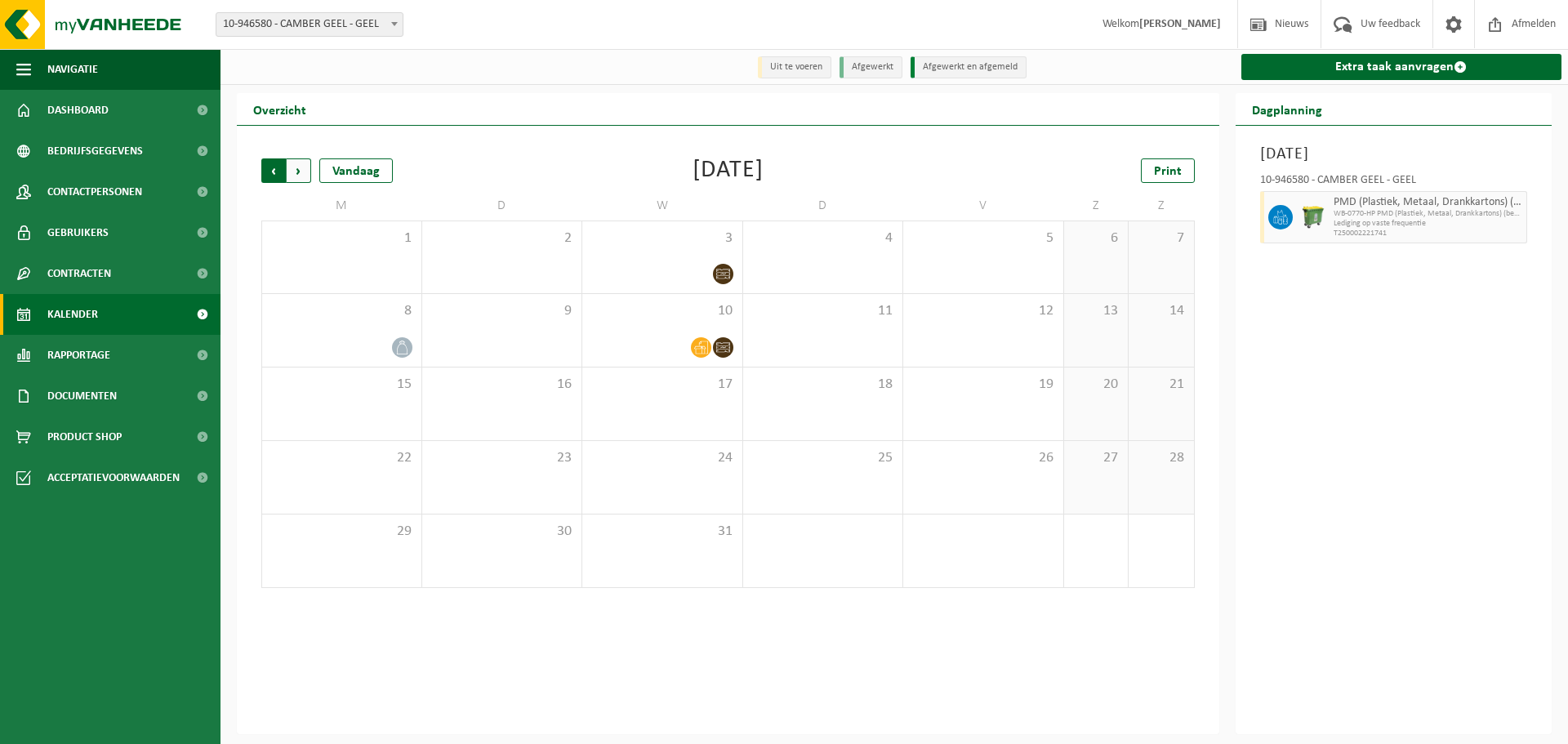
click at [297, 176] on span "Volgende" at bounding box center [298, 171] width 25 height 25
click at [270, 175] on span "Vorige" at bounding box center [274, 171] width 25 height 25
click at [1156, 175] on span "Print" at bounding box center [1168, 172] width 28 height 13
